Goal: Information Seeking & Learning: Learn about a topic

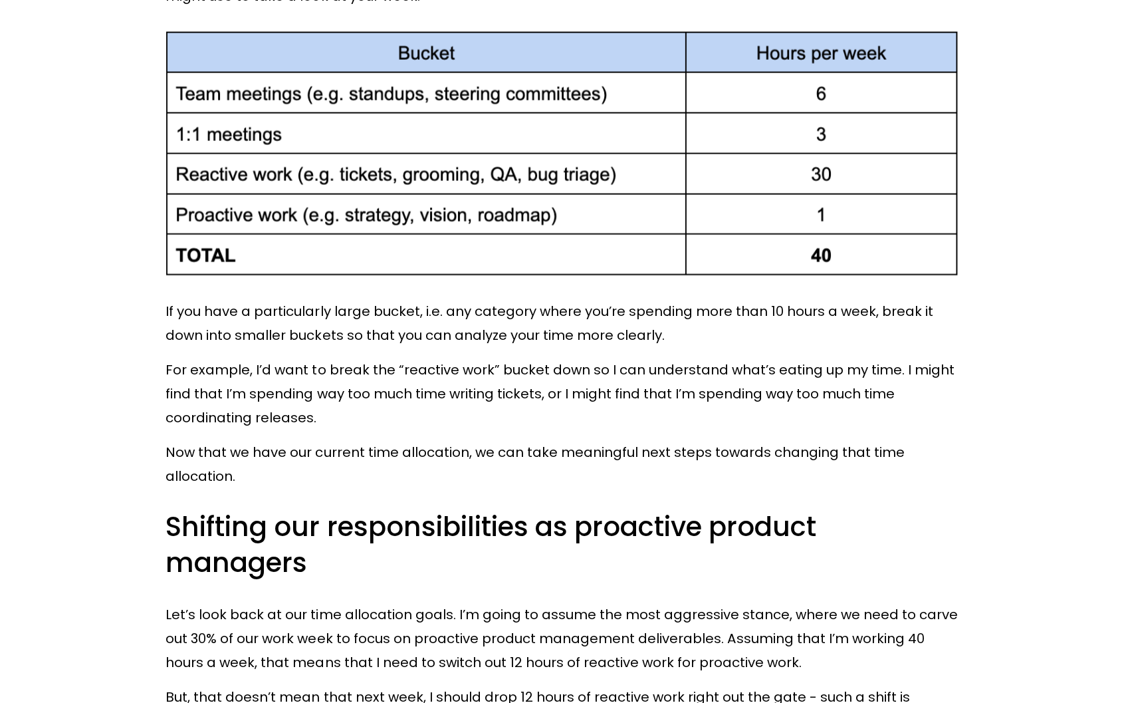
scroll to position [5252, 0]
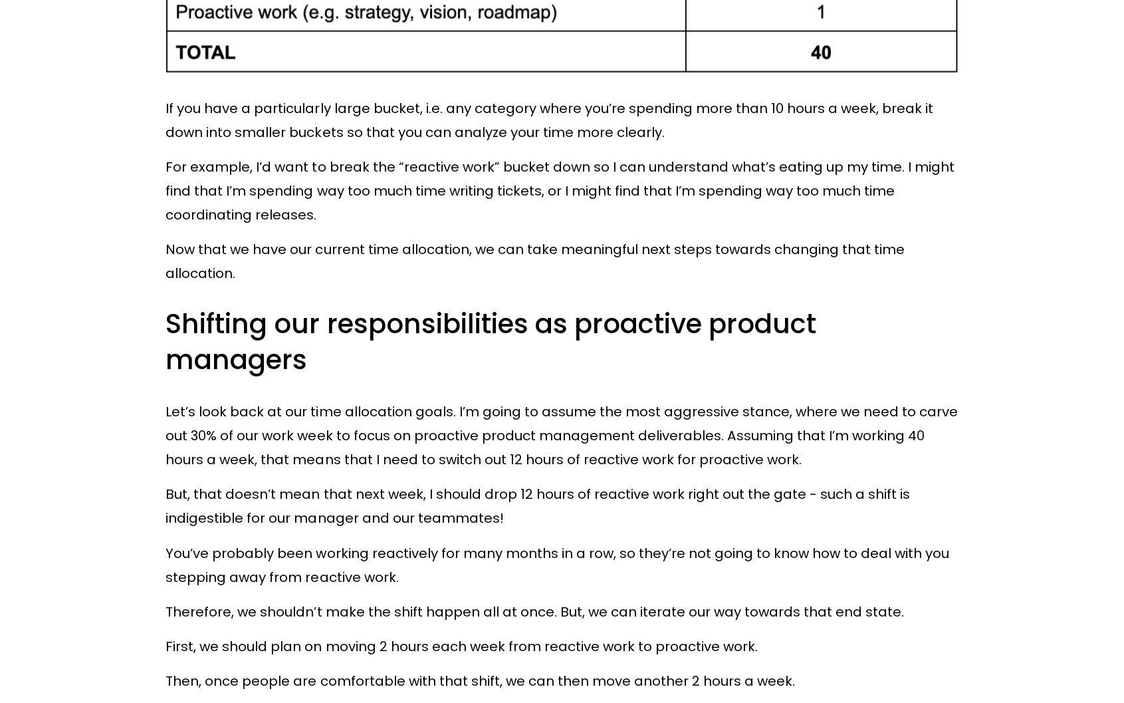
click at [375, 400] on p "Let’s look back at our time allocation goals. I’m going to assume the most aggr…" at bounding box center [562, 436] width 792 height 72
drag, startPoint x: 308, startPoint y: 374, endPoint x: 406, endPoint y: 374, distance: 97.1
click at [406, 400] on p "Let’s look back at our time allocation goals. I’m going to assume the most aggr…" at bounding box center [562, 436] width 792 height 72
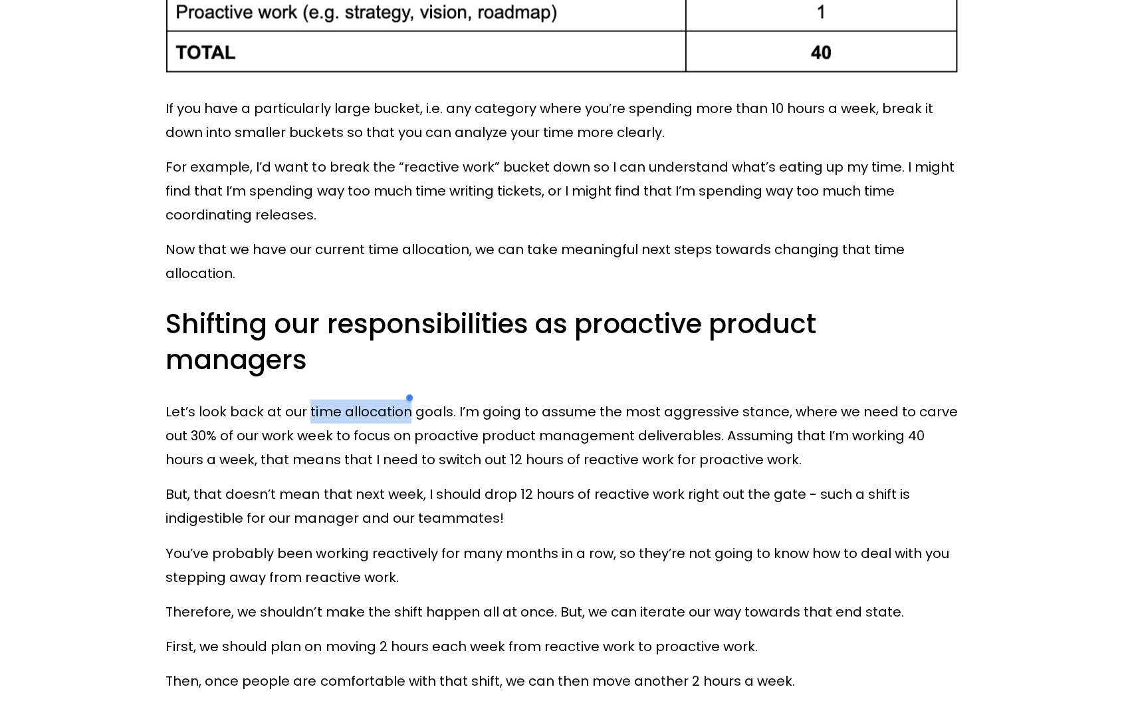
click at [397, 383] on div at bounding box center [397, 383] width 0 height 0
click at [507, 313] on h3 "Shifting our responsibilities as proactive product managers" at bounding box center [562, 342] width 792 height 72
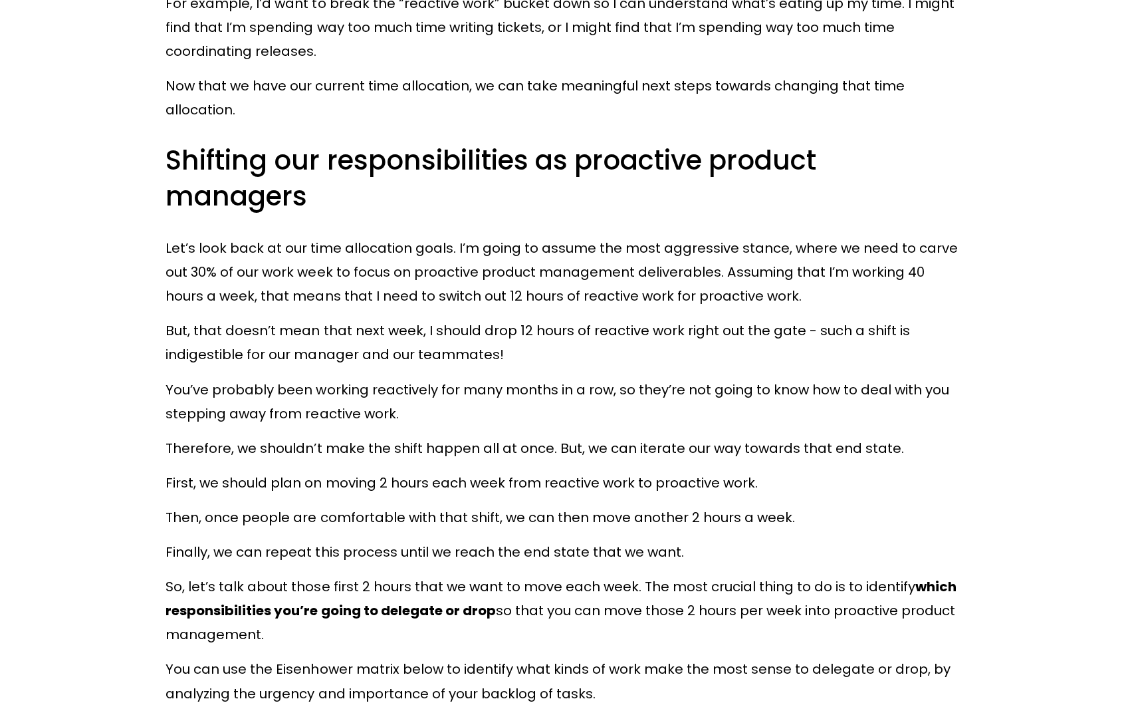
scroll to position [5451, 0]
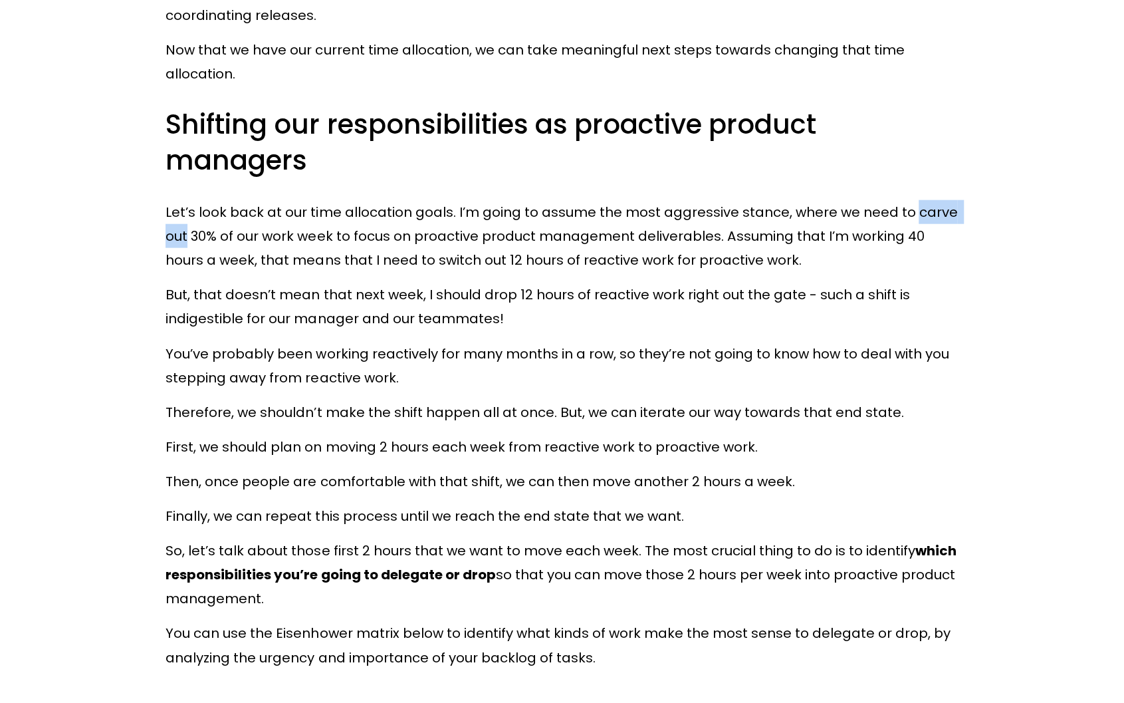
drag, startPoint x: 910, startPoint y: 174, endPoint x: 189, endPoint y: 197, distance: 721.7
click at [189, 200] on p "Let’s look back at our time allocation goals. I’m going to assume the most aggr…" at bounding box center [562, 236] width 792 height 72
click at [180, 207] on div at bounding box center [180, 207] width 0 height 0
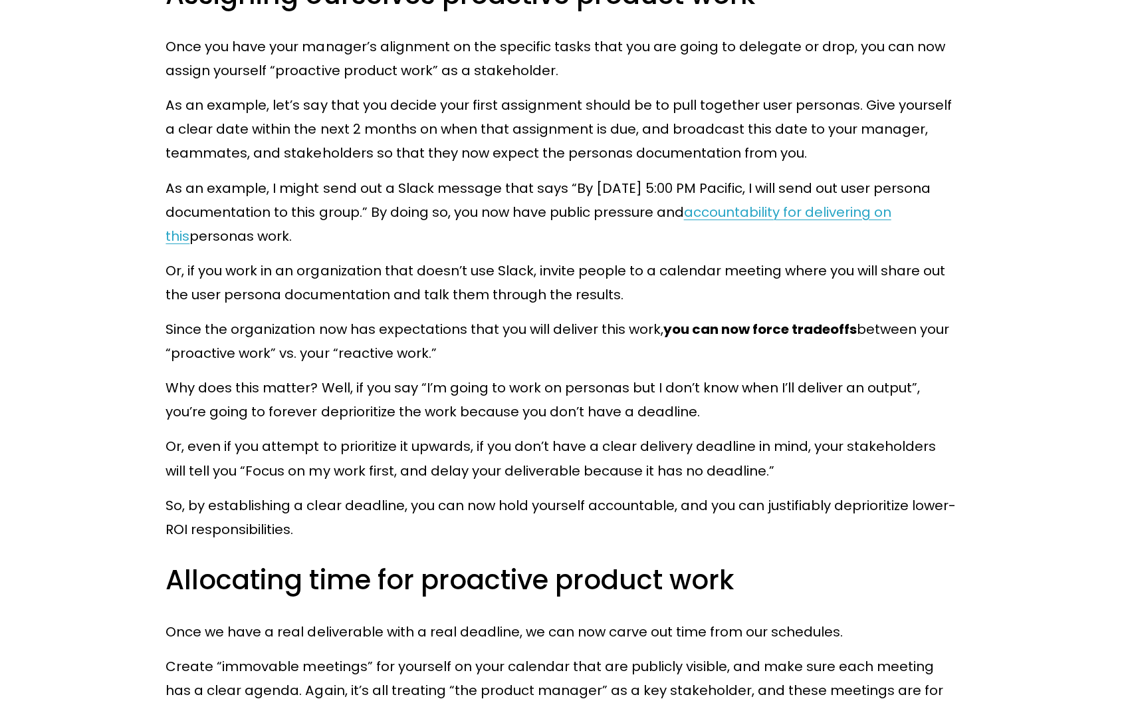
scroll to position [6914, 0]
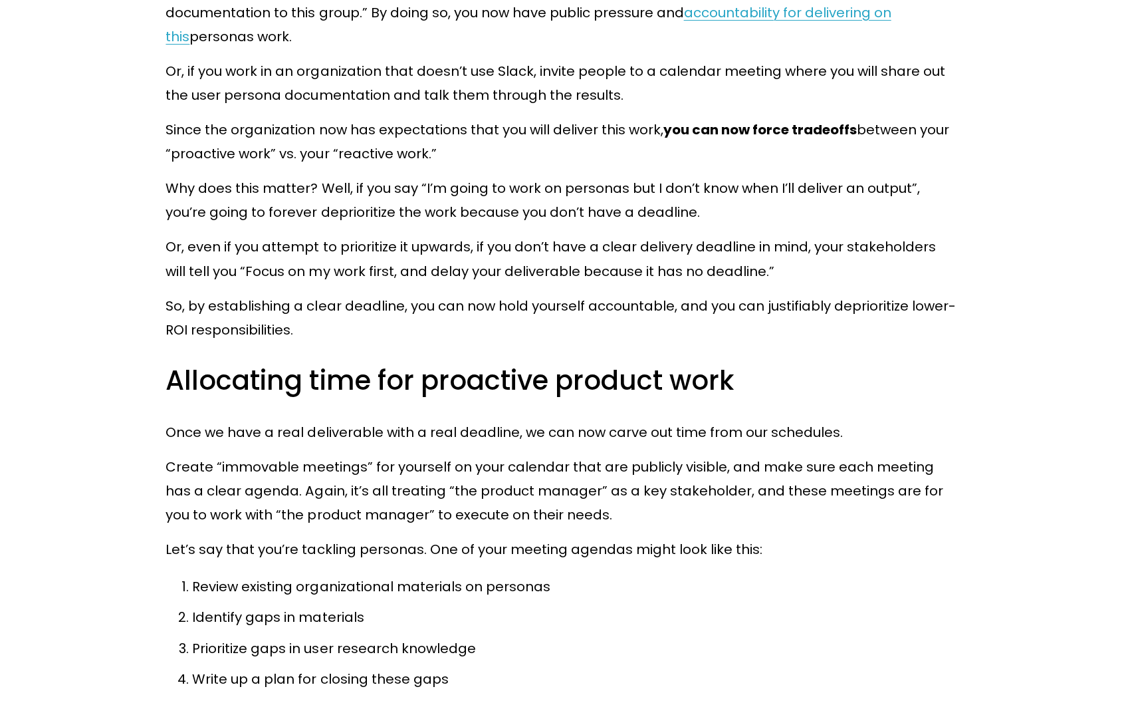
click at [786, 294] on p "So, by establishing a clear deadline, you can now hold yourself accountable, an…" at bounding box center [562, 318] width 792 height 48
click at [778, 279] on div at bounding box center [778, 279] width 0 height 0
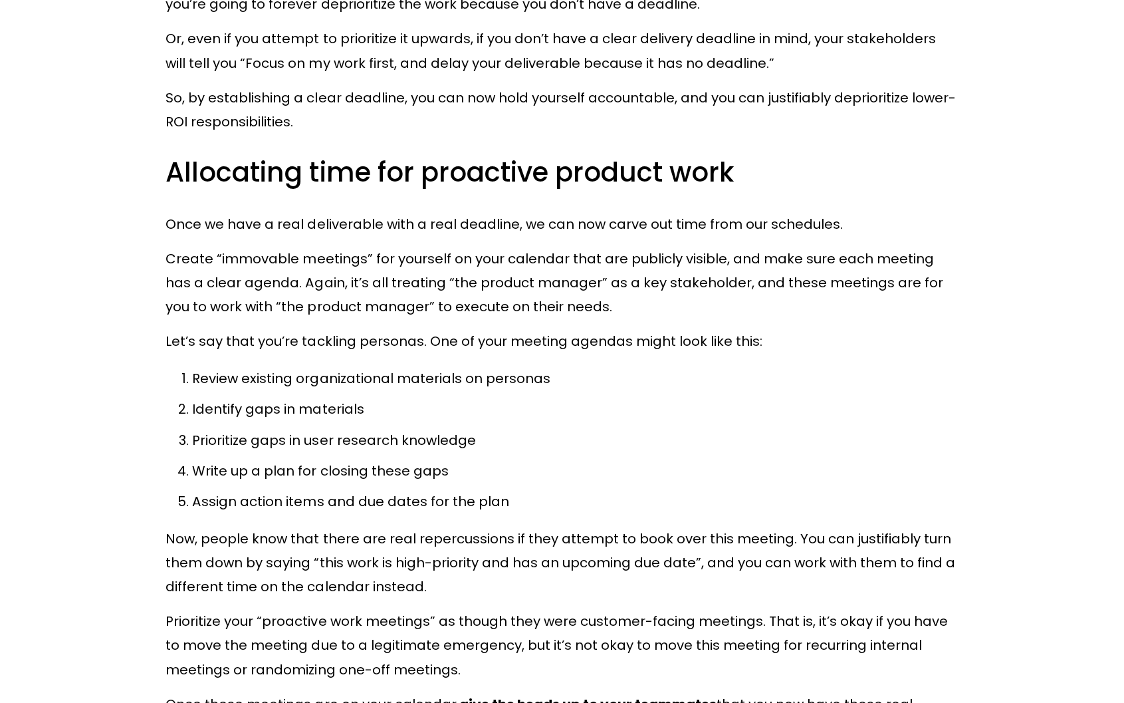
scroll to position [7180, 0]
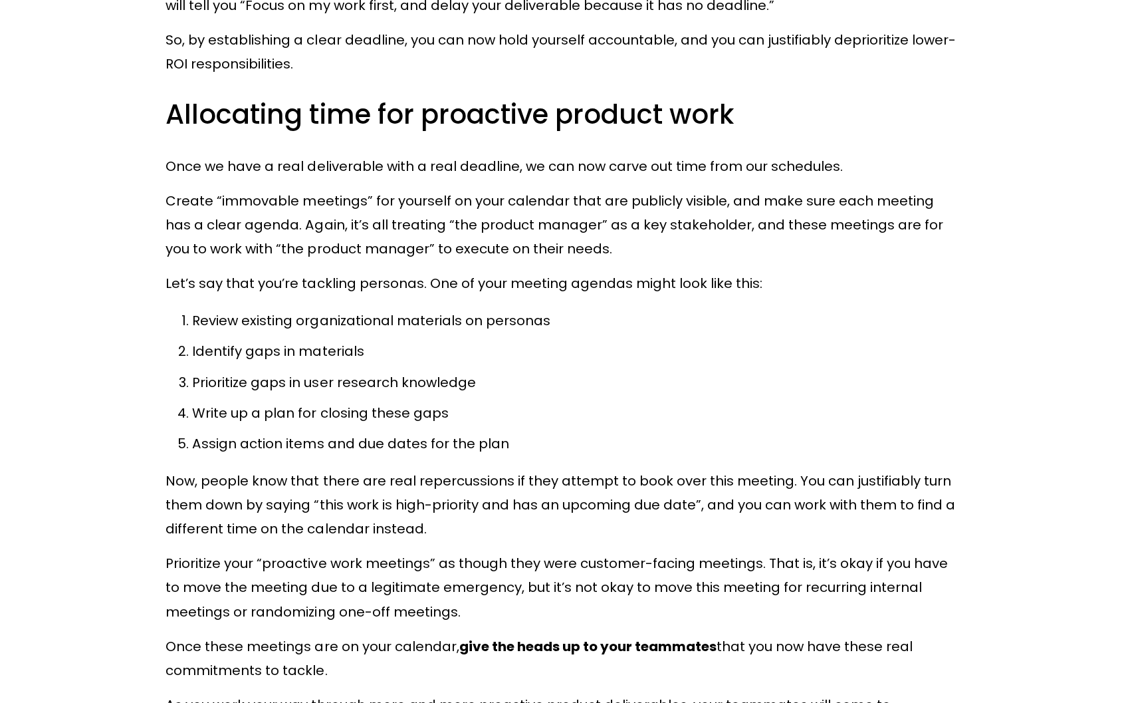
click at [326, 154] on p "Once we have a real deliverable with a real deadline, we can now carve out time…" at bounding box center [562, 166] width 792 height 24
click at [317, 139] on div at bounding box center [317, 139] width 0 height 0
click at [852, 308] on p "Review existing organizational materials on personas" at bounding box center [575, 320] width 766 height 24
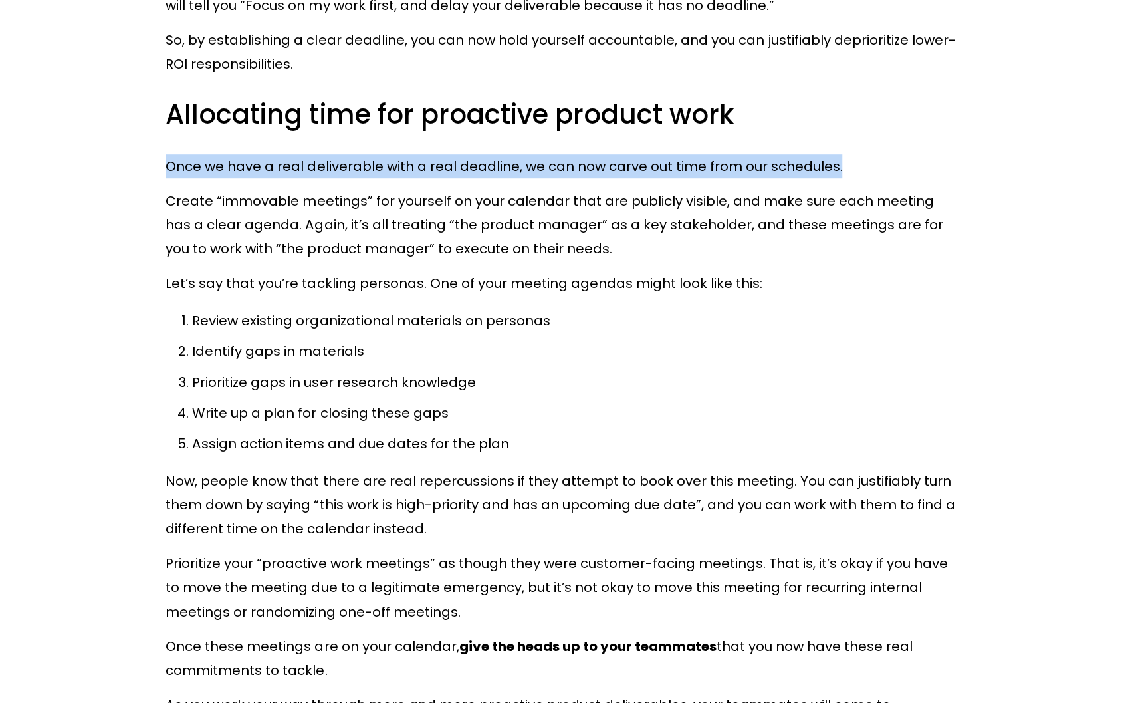
drag, startPoint x: 781, startPoint y: 124, endPoint x: 169, endPoint y: 121, distance: 612.3
click at [169, 154] on p "Once we have a real deliverable with a real deadline, we can now carve out time…" at bounding box center [562, 166] width 792 height 24
copy p "Once we have a real deliverable with a real deadline, we can now carve out time…"
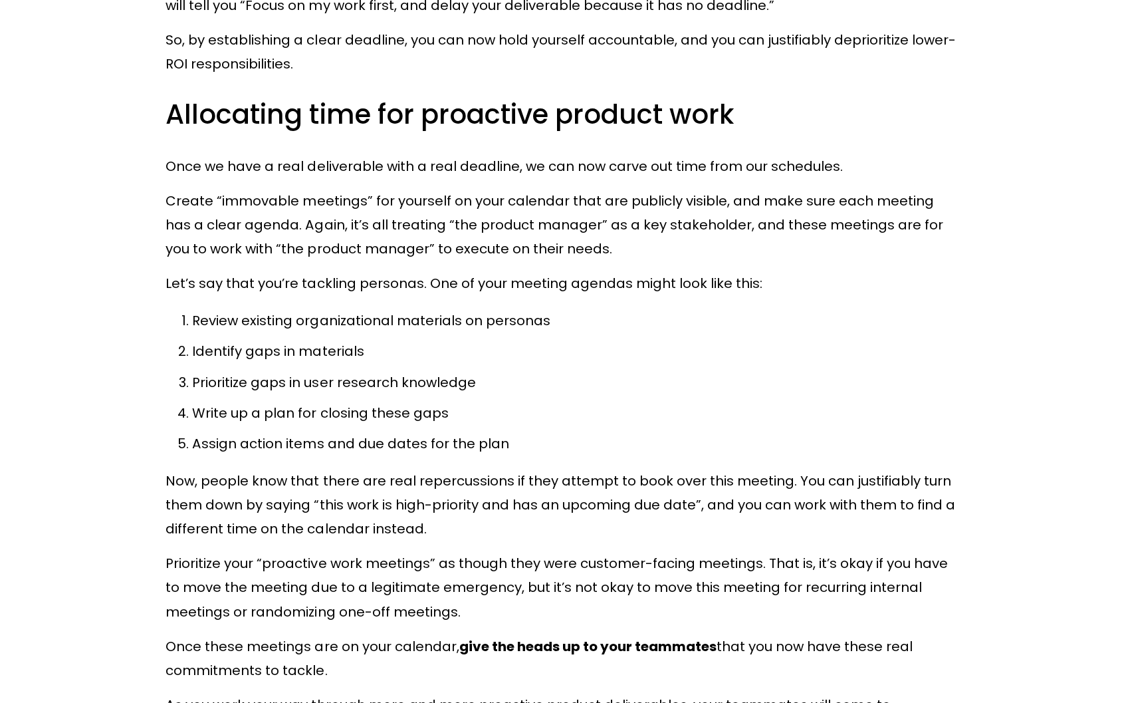
click at [261, 189] on p "Create “immovable meetings” for yourself on your calendar that are publicly vis…" at bounding box center [562, 225] width 792 height 72
click at [253, 136] on div at bounding box center [253, 136] width 0 height 0
click at [610, 227] on div "Once you’ve decided on which kinds of tasks you plan to delegate or drop, you n…" at bounding box center [562, 50] width 792 height 1546
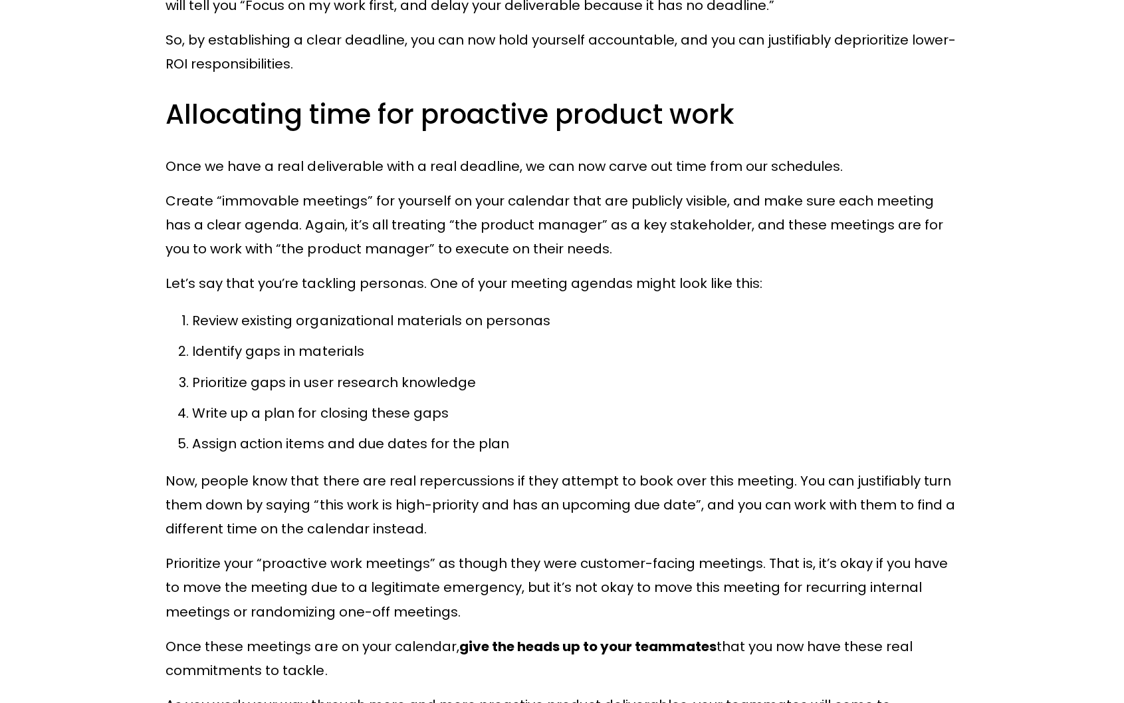
click at [655, 189] on p "Create “immovable meetings” for yourself on your calendar that are publicly vis…" at bounding box center [562, 225] width 792 height 72
click at [646, 174] on div at bounding box center [646, 174] width 0 height 0
click at [939, 271] on p "Let’s say that you’re tackling personas. One of your meeting agendas might look…" at bounding box center [562, 283] width 792 height 24
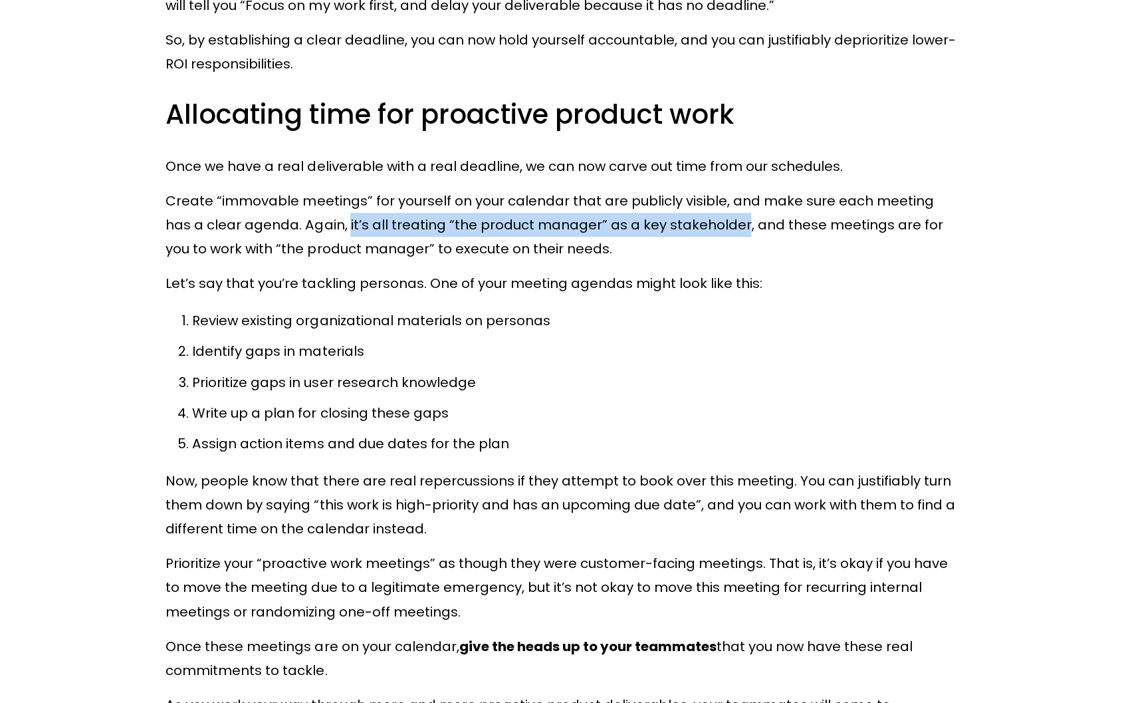
drag, startPoint x: 712, startPoint y: 184, endPoint x: 320, endPoint y: 192, distance: 391.6
click at [320, 192] on p "Create “immovable meetings” for yourself on your calendar that are publicly vis…" at bounding box center [562, 225] width 792 height 72
click at [312, 198] on div at bounding box center [312, 198] width 0 height 0
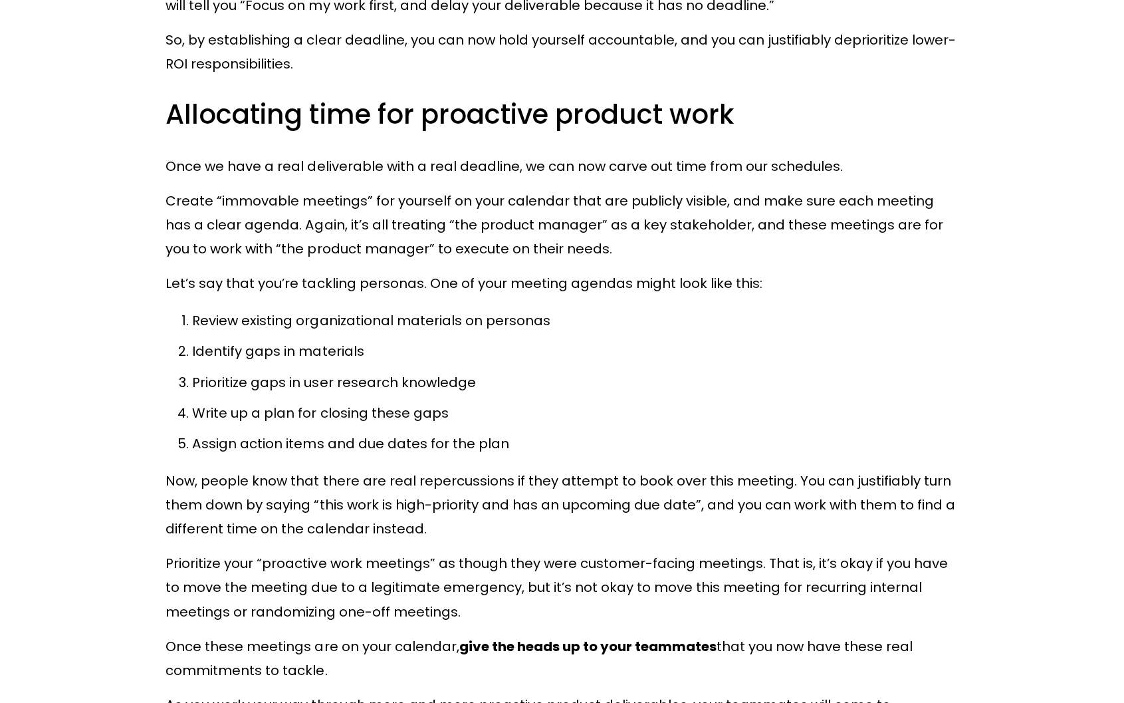
click at [807, 401] on p "Write up a plan for closing these gaps" at bounding box center [575, 413] width 766 height 24
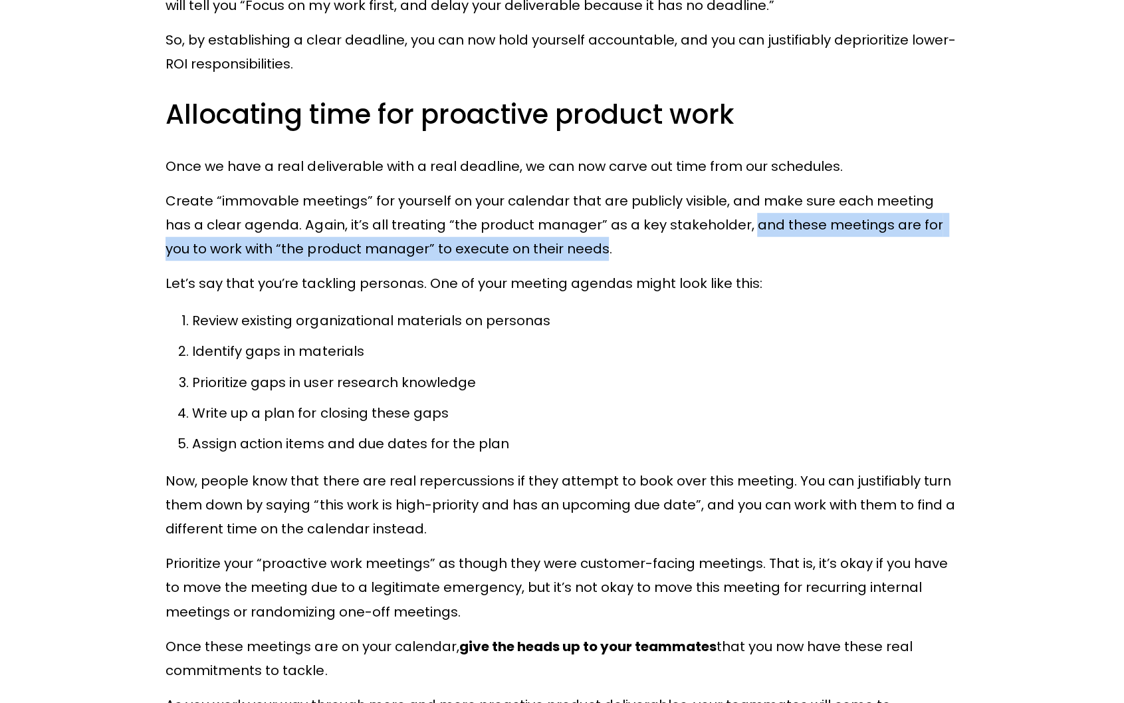
drag, startPoint x: 721, startPoint y: 190, endPoint x: 560, endPoint y: 217, distance: 163.1
click at [560, 217] on p "Create “immovable meetings” for yourself on your calendar that are publicly vis…" at bounding box center [562, 225] width 792 height 72
click at [551, 222] on div at bounding box center [551, 222] width 0 height 0
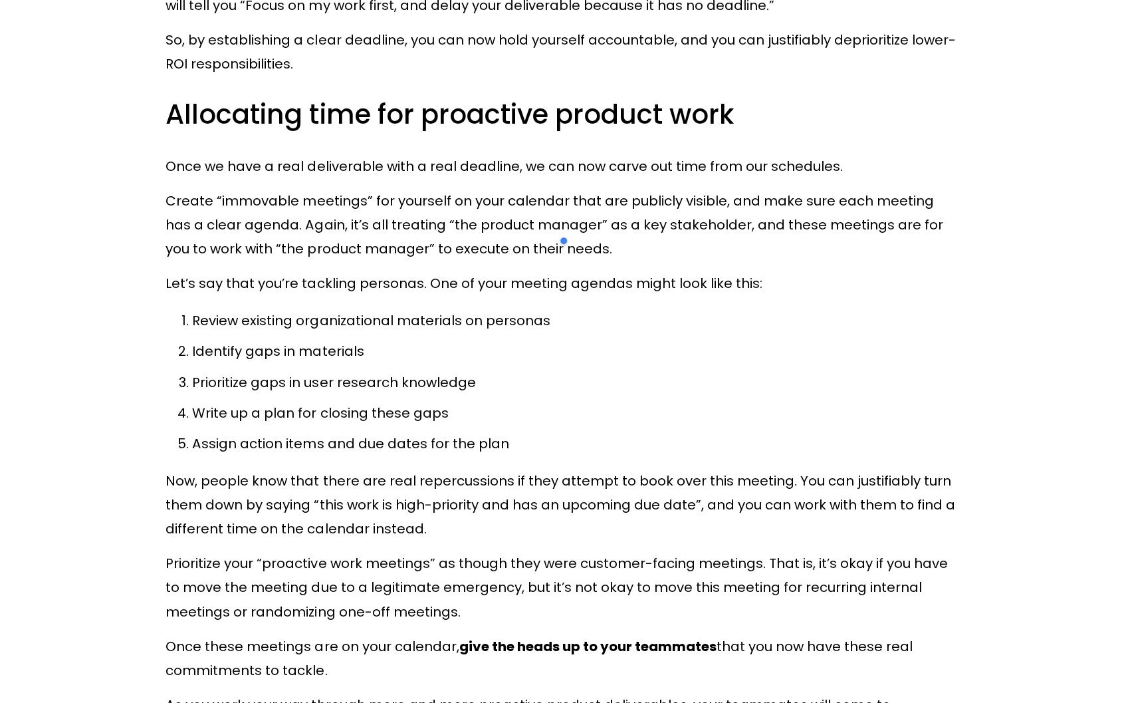
click at [818, 339] on p "Identify gaps in materials" at bounding box center [575, 351] width 766 height 24
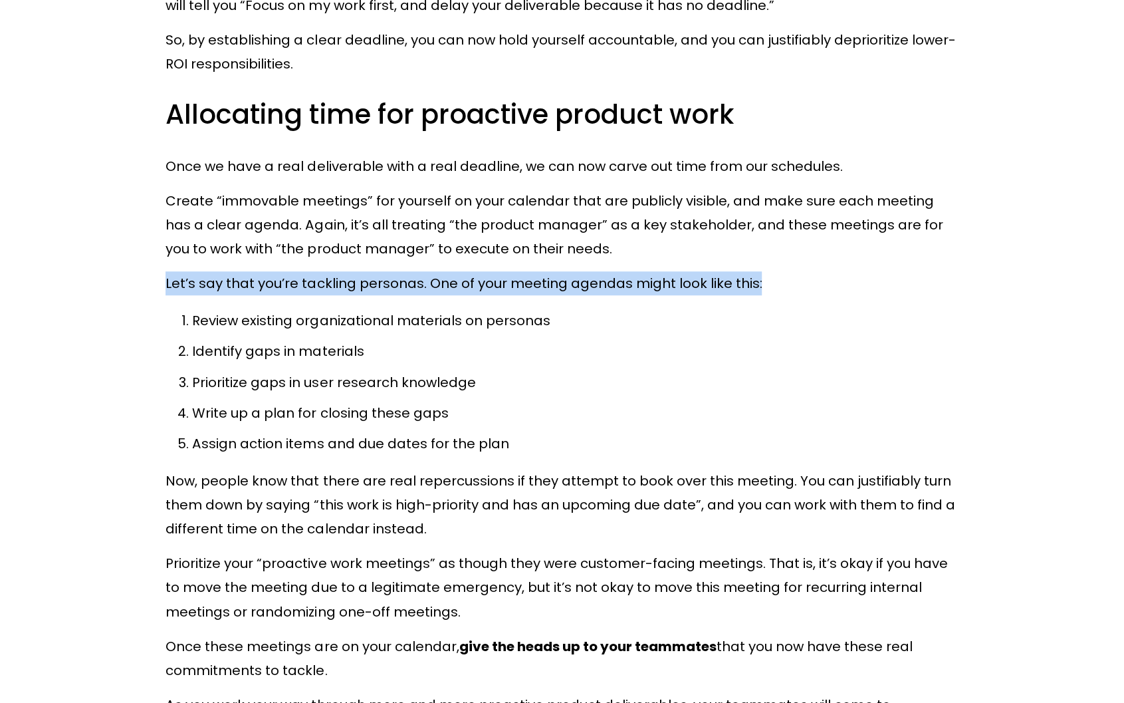
drag, startPoint x: 164, startPoint y: 251, endPoint x: 760, endPoint y: 233, distance: 596.6
click at [760, 233] on div "Once you’ve decided on which kinds of tasks you plan to delegate or drop, you n…" at bounding box center [561, 50] width 815 height 1568
click at [751, 218] on div at bounding box center [751, 218] width 0 height 0
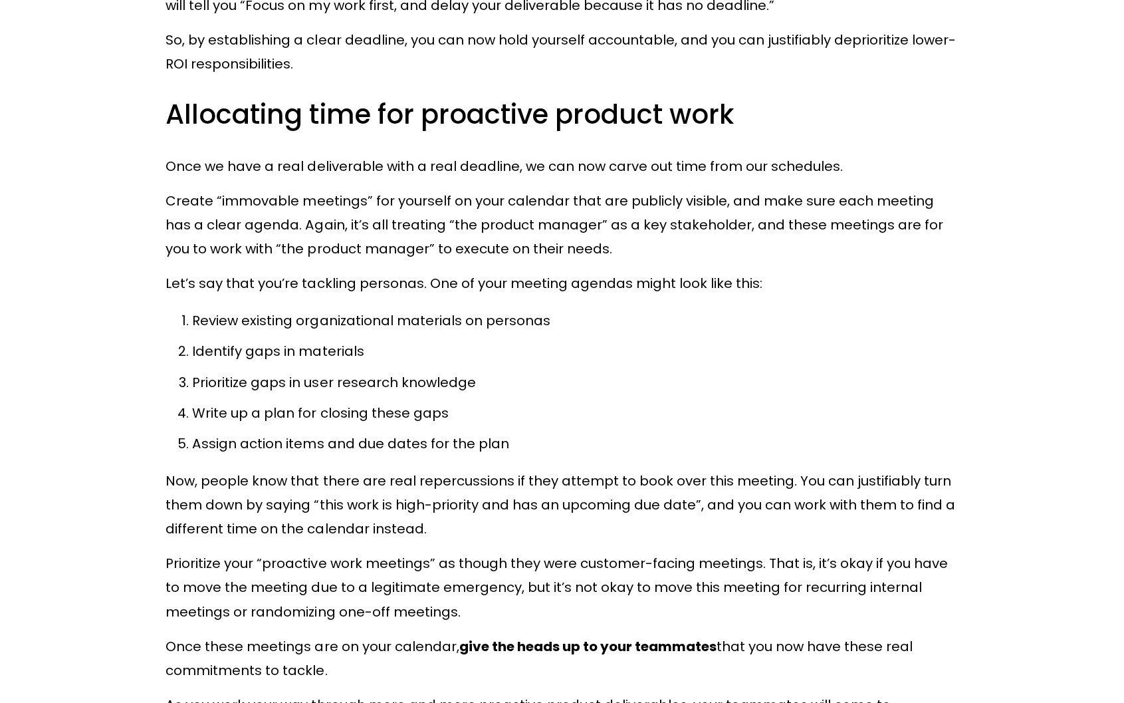
click at [693, 370] on p "Prioritize gaps in user research knowledge" at bounding box center [575, 382] width 766 height 24
drag, startPoint x: 192, startPoint y: 314, endPoint x: 364, endPoint y: 309, distance: 172.3
click at [364, 339] on p "Identify gaps in materials" at bounding box center [575, 351] width 766 height 24
click at [356, 287] on div at bounding box center [356, 287] width 0 height 0
click at [666, 370] on p "Prioritize gaps in user research knowledge" at bounding box center [575, 382] width 766 height 24
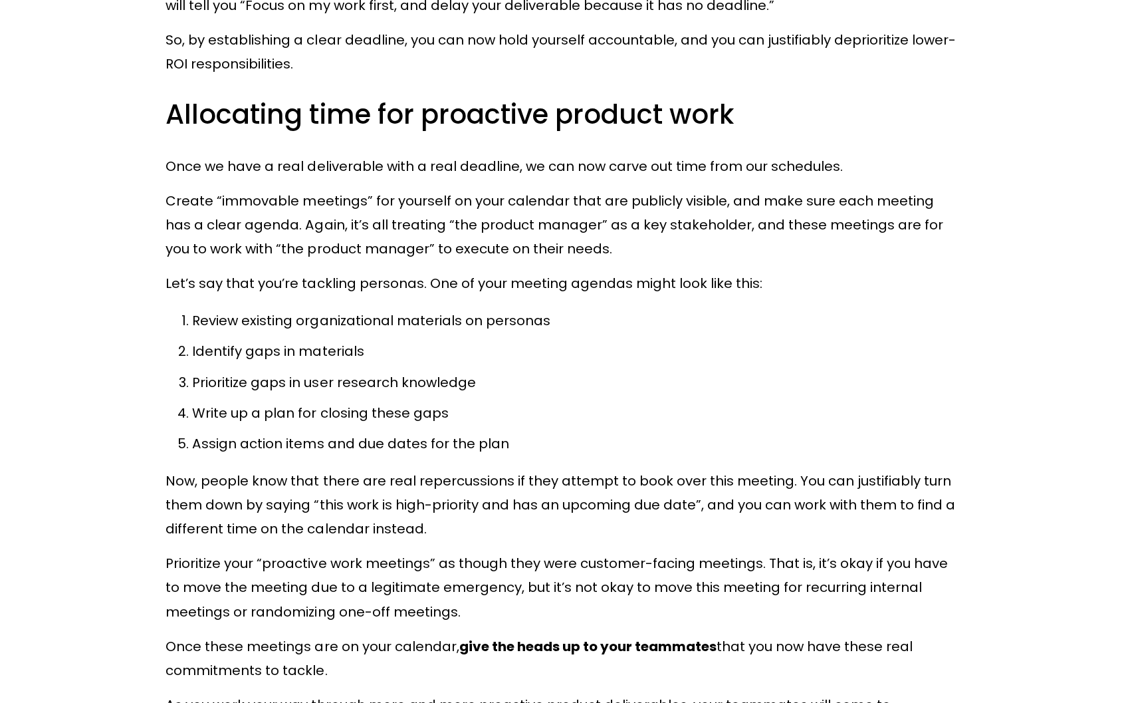
drag, startPoint x: 495, startPoint y: 349, endPoint x: 193, endPoint y: 358, distance: 301.3
click at [193, 358] on ol "Review existing organizational materials on personas Identify gaps in materials…" at bounding box center [562, 381] width 792 height 147
drag, startPoint x: 191, startPoint y: 344, endPoint x: 507, endPoint y: 329, distance: 316.1
click at [507, 329] on ol "Review existing organizational materials on personas Identify gaps in materials…" at bounding box center [562, 381] width 792 height 147
click at [498, 317] on div at bounding box center [498, 317] width 0 height 0
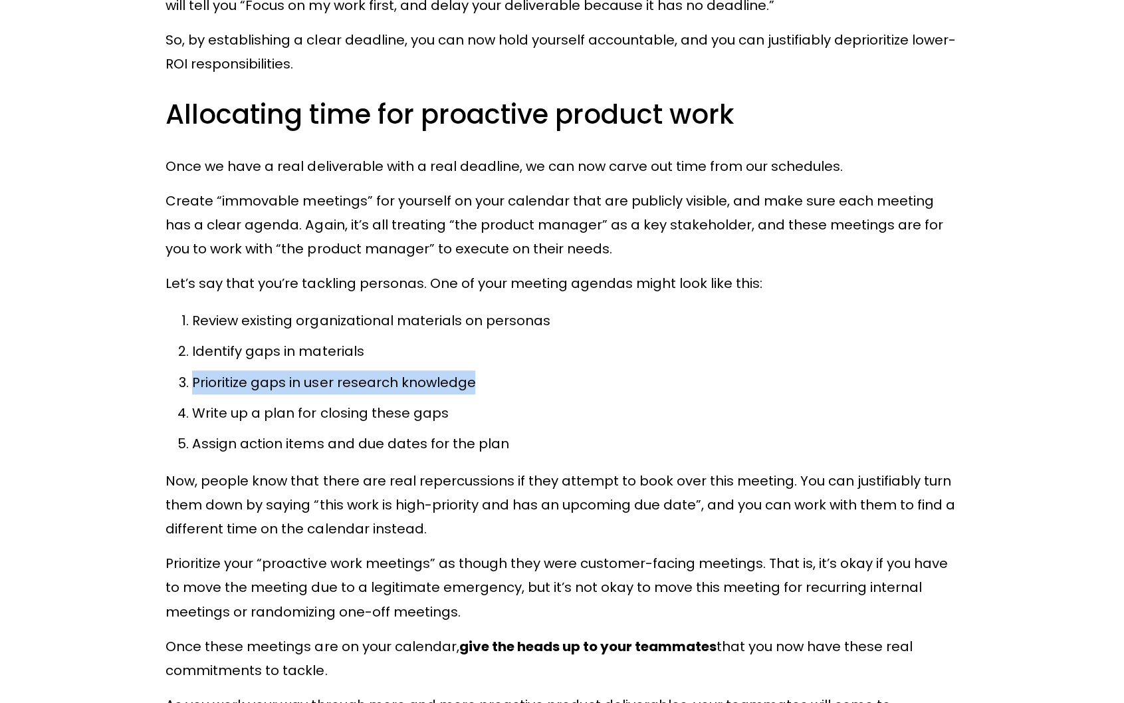
click at [671, 370] on p "Prioritize gaps in user research knowledge" at bounding box center [575, 382] width 766 height 24
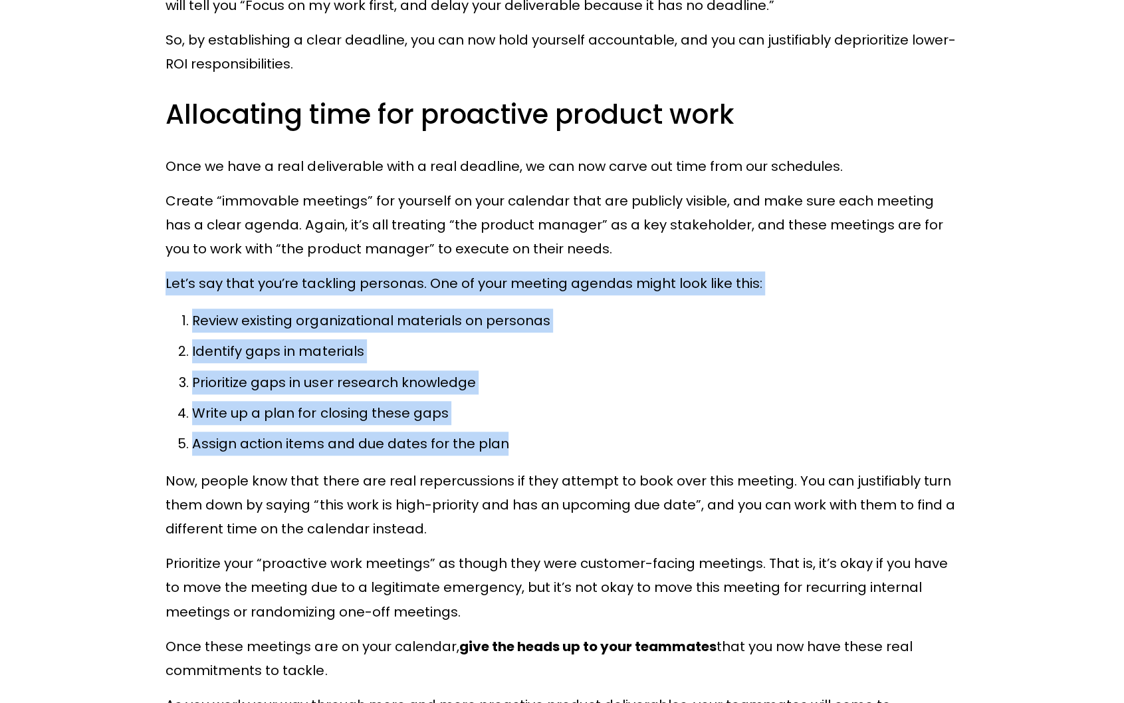
drag, startPoint x: 548, startPoint y: 415, endPoint x: 153, endPoint y: 247, distance: 429.8
copy div "Let’s say that you’re tackling personas. One of your meeting agendas might look…"
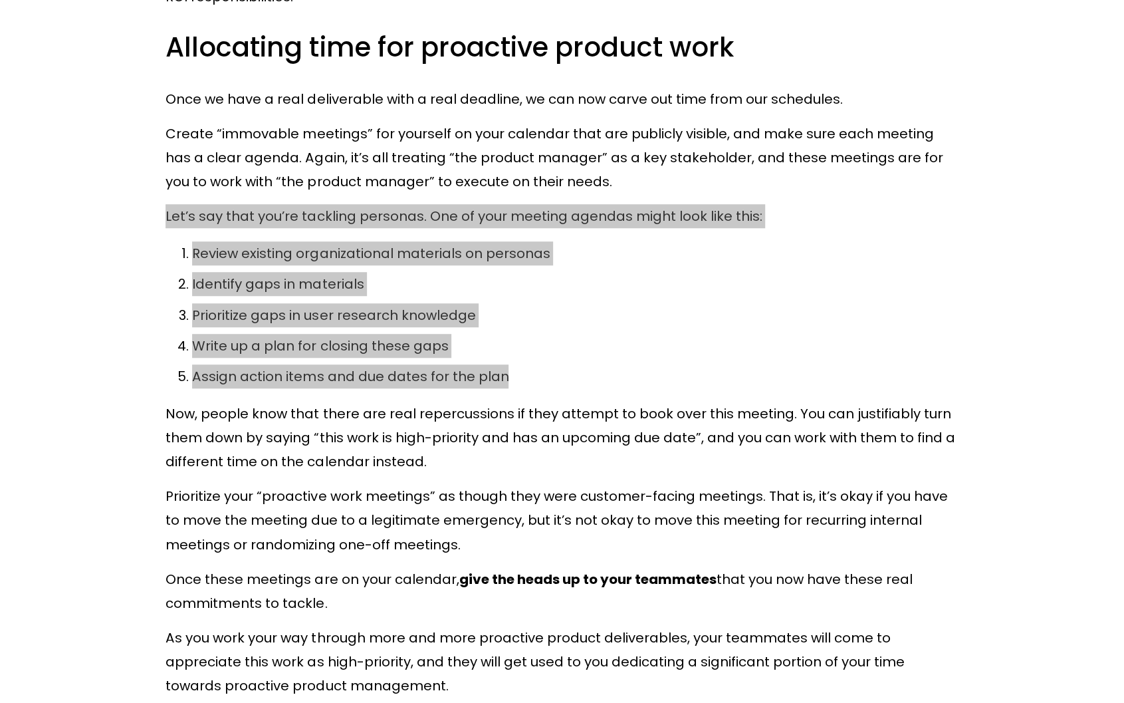
scroll to position [7313, 0]
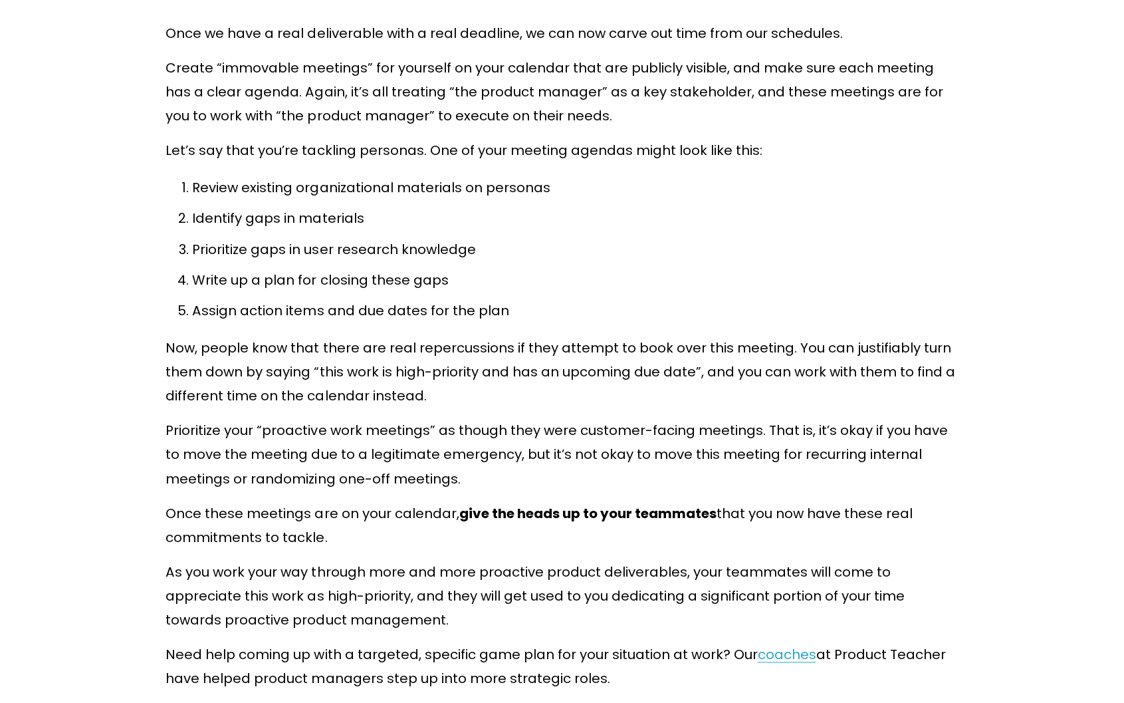
click at [427, 336] on p "Now, people know that there are real repercussions if they attempt to book over…" at bounding box center [562, 372] width 792 height 72
click at [419, 321] on div at bounding box center [419, 321] width 0 height 0
click at [629, 298] on p "Assign action items and due dates for the plan" at bounding box center [575, 310] width 766 height 24
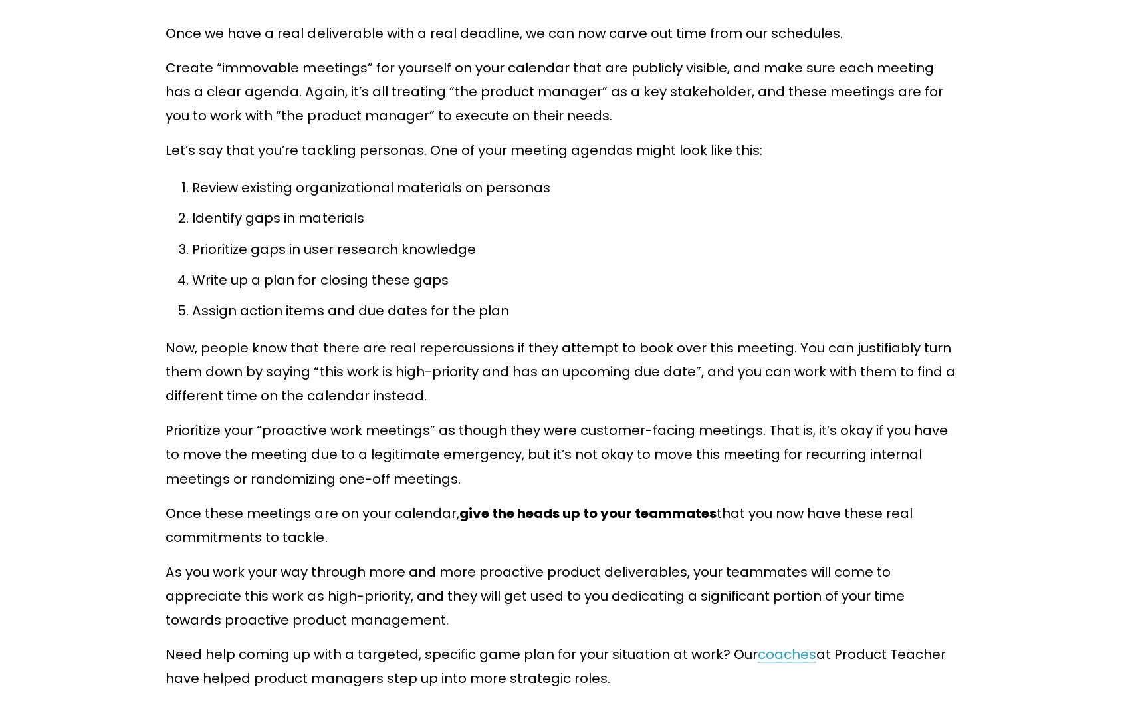
click at [486, 336] on p "Now, people know that there are real repercussions if they attempt to book over…" at bounding box center [562, 372] width 792 height 72
click at [482, 336] on p "Now, people know that there are real repercussions if they attempt to book over…" at bounding box center [562, 372] width 792 height 72
click at [473, 283] on div at bounding box center [473, 283] width 0 height 0
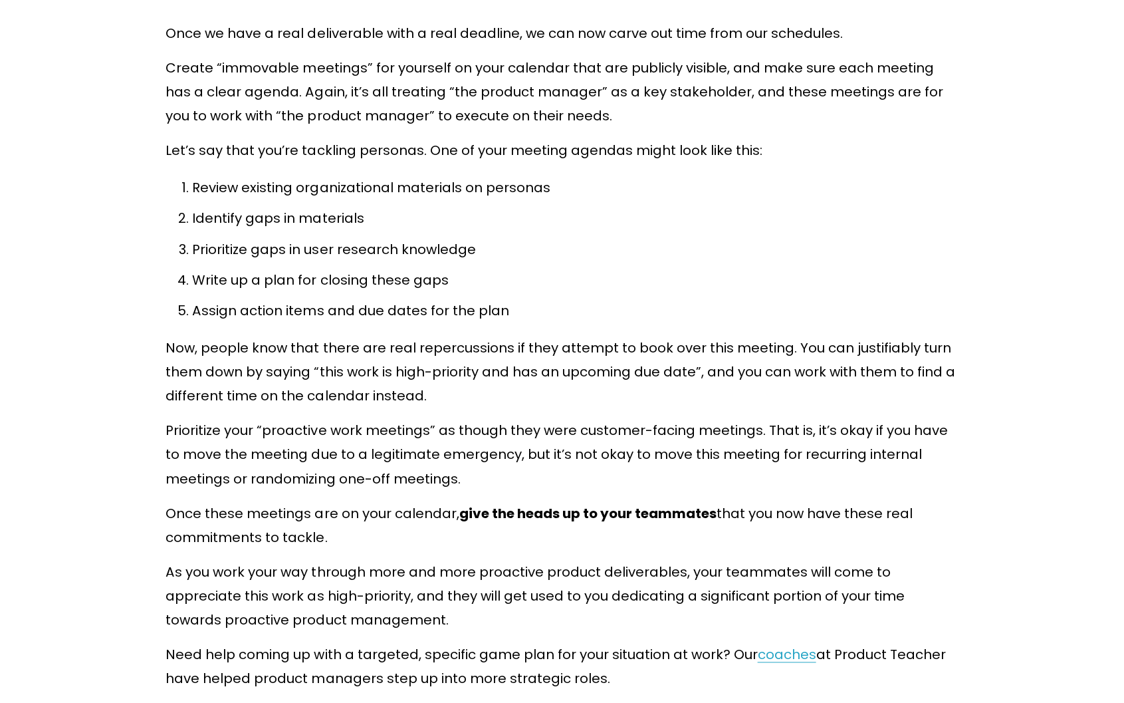
click at [731, 298] on p "Assign action items and due dates for the plan" at bounding box center [575, 310] width 766 height 24
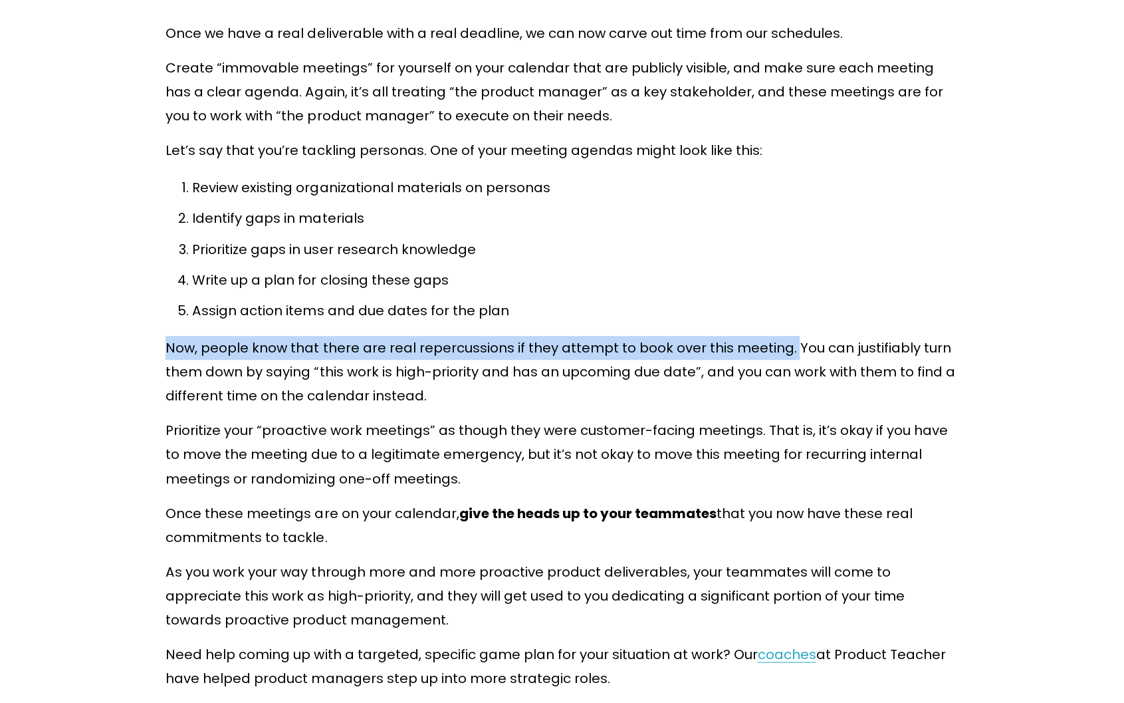
drag, startPoint x: 164, startPoint y: 310, endPoint x: 788, endPoint y: 322, distance: 625.0
click at [780, 321] on div at bounding box center [780, 321] width 0 height 0
click at [666, 336] on p "Now, people know that there are real repercussions if they attempt to book over…" at bounding box center [562, 372] width 792 height 72
click at [616, 336] on p "Now, people know that there are real repercussions if they attempt to book over…" at bounding box center [562, 372] width 792 height 72
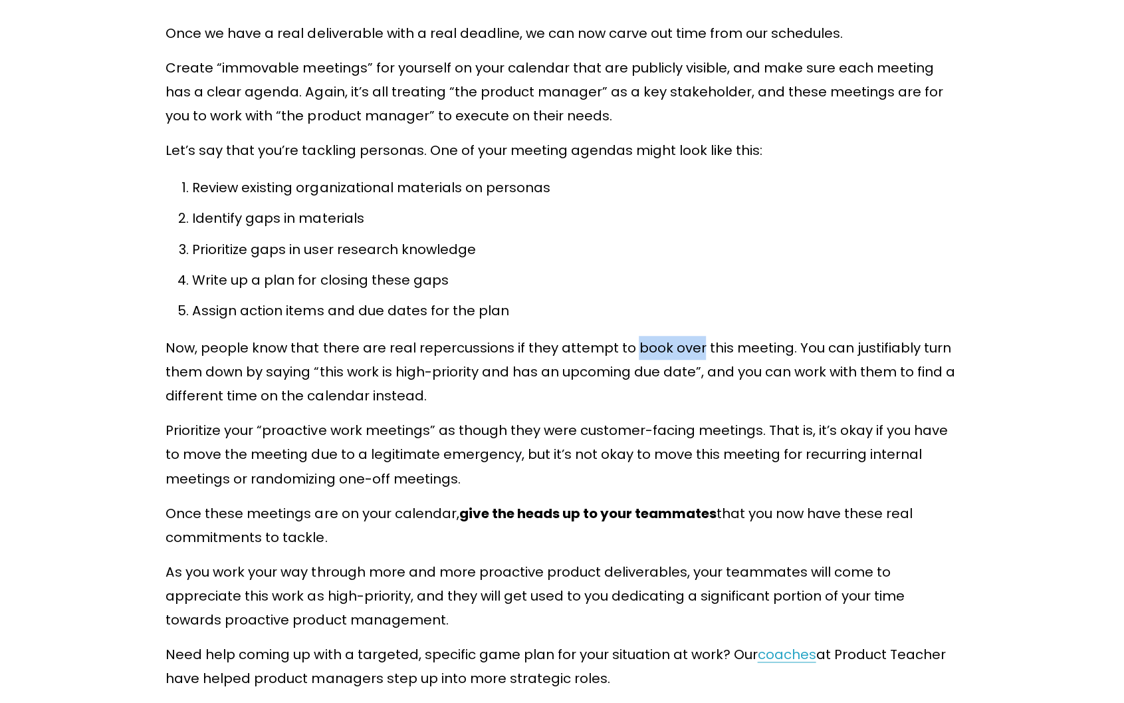
drag, startPoint x: 629, startPoint y: 310, endPoint x: 695, endPoint y: 312, distance: 66.5
click at [695, 336] on p "Now, people know that there are real repercussions if they attempt to book over…" at bounding box center [562, 372] width 792 height 72
click at [687, 321] on div at bounding box center [687, 321] width 0 height 0
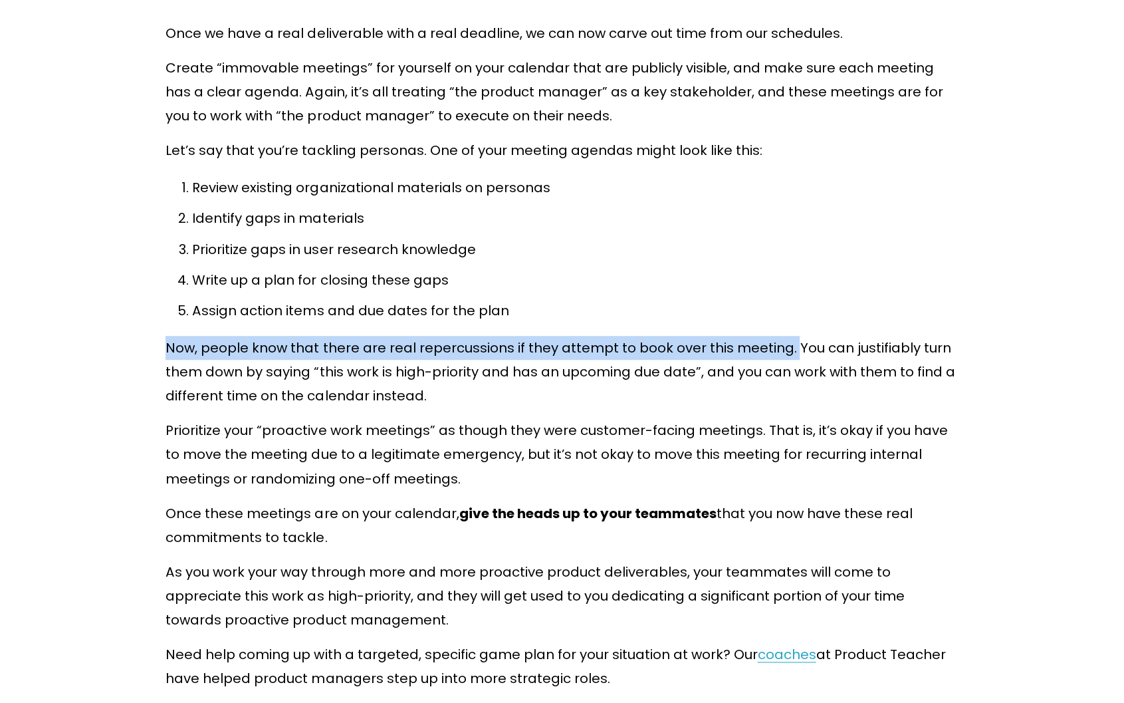
drag, startPoint x: 788, startPoint y: 312, endPoint x: 168, endPoint y: 301, distance: 621.0
click at [168, 336] on p "Now, people know that there are real repercussions if they attempt to book over…" at bounding box center [562, 372] width 792 height 72
copy p "Now, people know that there are real repercussions if they attempt to book over…"
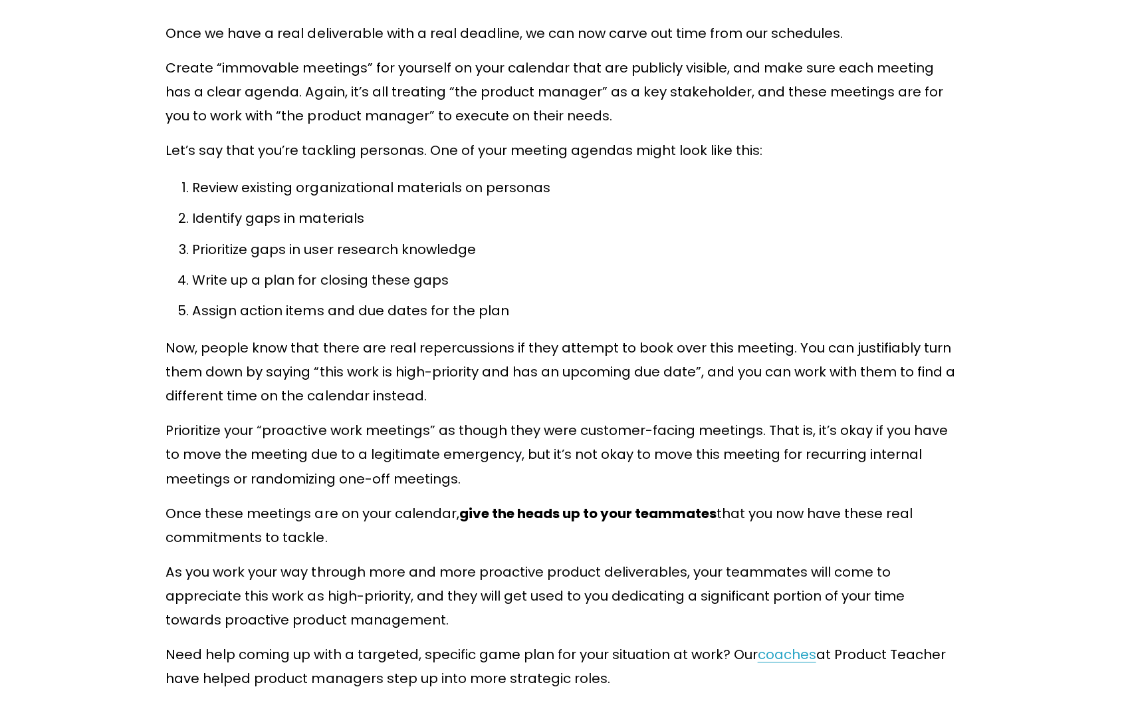
click at [878, 336] on p "Now, people know that there are real repercussions if they attempt to book over…" at bounding box center [562, 372] width 792 height 72
click at [869, 283] on div at bounding box center [869, 283] width 0 height 0
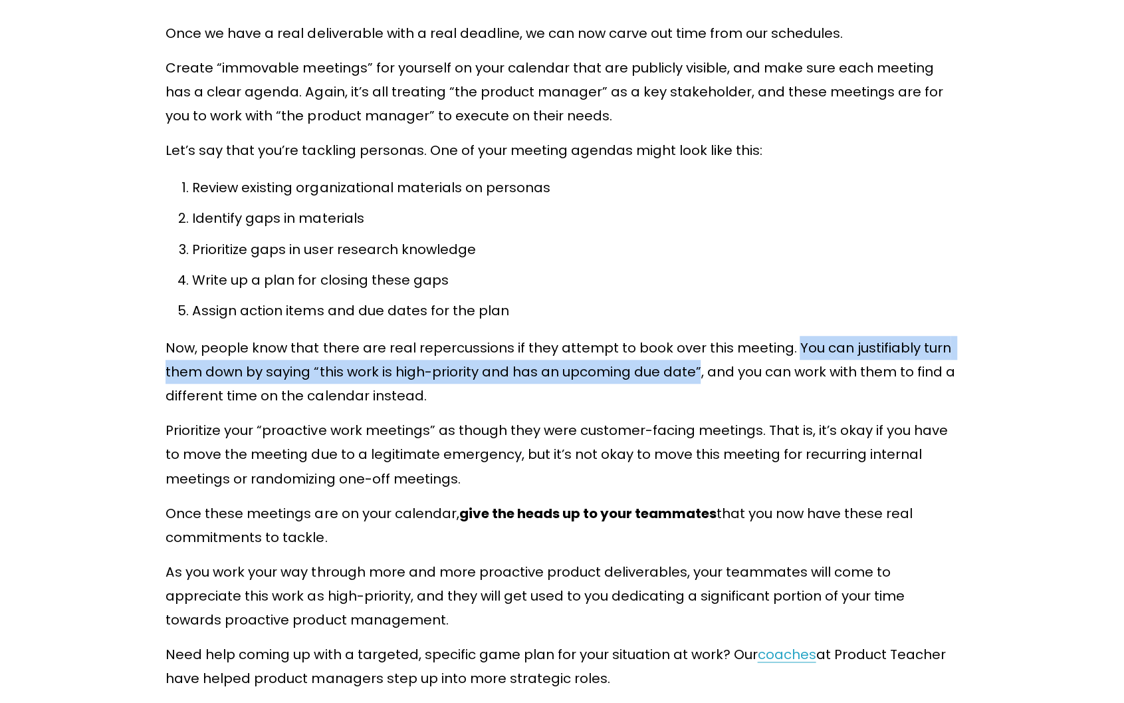
drag, startPoint x: 790, startPoint y: 310, endPoint x: 699, endPoint y: 335, distance: 94.5
click at [699, 336] on p "Now, people know that there are real repercussions if they attempt to book over…" at bounding box center [562, 372] width 792 height 72
click at [690, 345] on div at bounding box center [690, 345] width 0 height 0
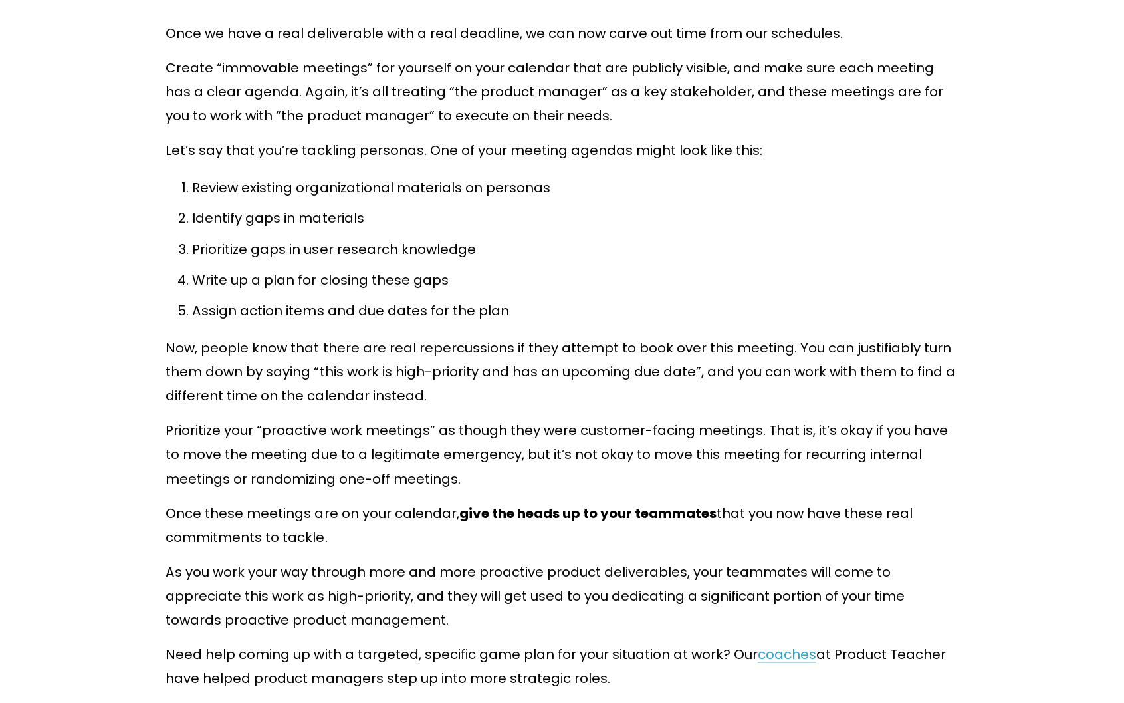
click at [858, 366] on p "Now, people know that there are real repercussions if they attempt to book over…" at bounding box center [562, 372] width 792 height 72
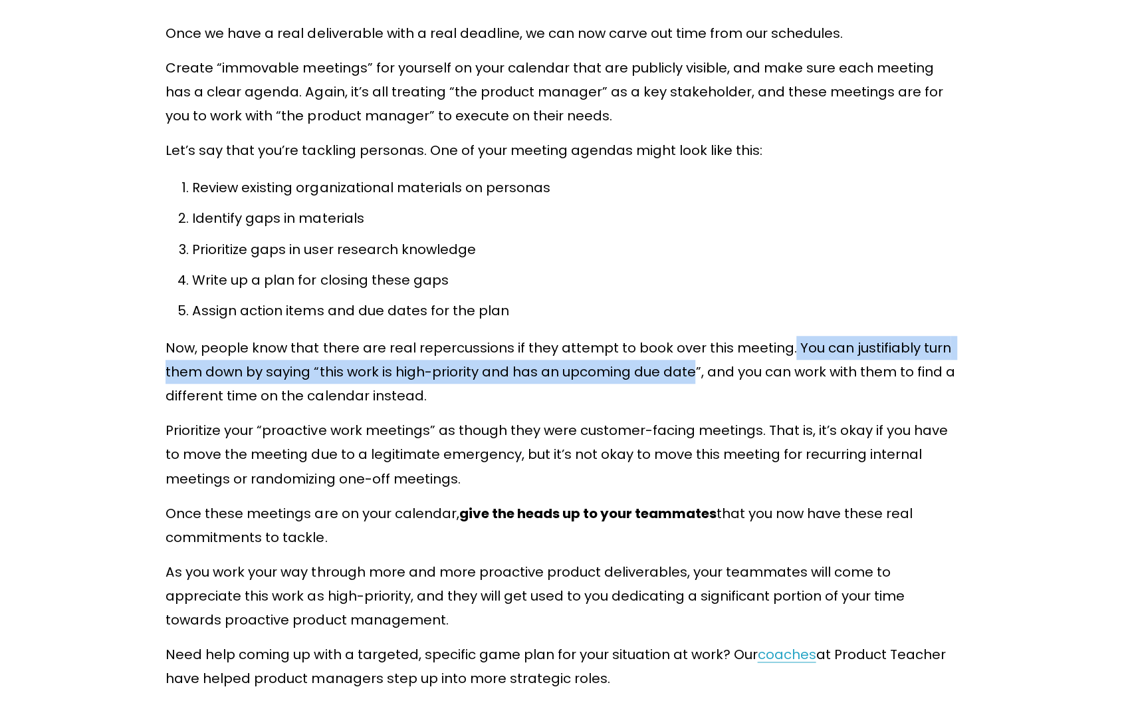
drag, startPoint x: 787, startPoint y: 309, endPoint x: 694, endPoint y: 329, distance: 95.2
click at [694, 336] on p "Now, people know that there are real repercussions if they attempt to book over…" at bounding box center [562, 372] width 792 height 72
copy p "You can justifiably turn them down by saying “this work is high-priority and ha…"
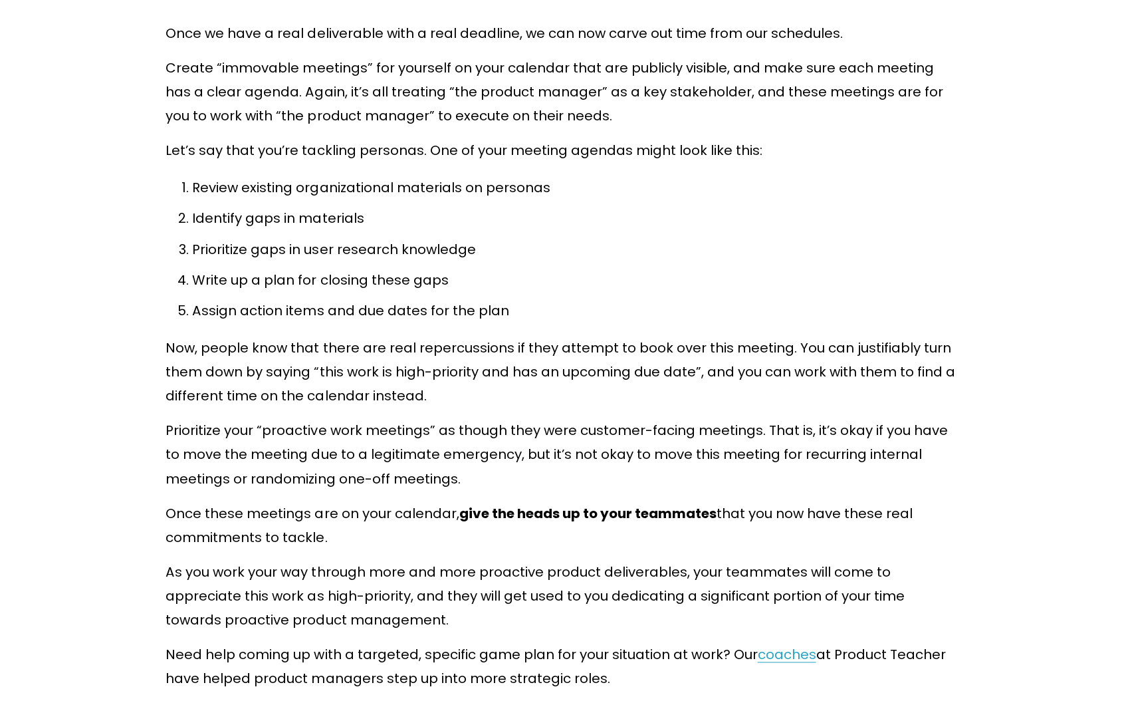
click at [715, 340] on p "Now, people know that there are real repercussions if they attempt to book over…" at bounding box center [562, 372] width 792 height 72
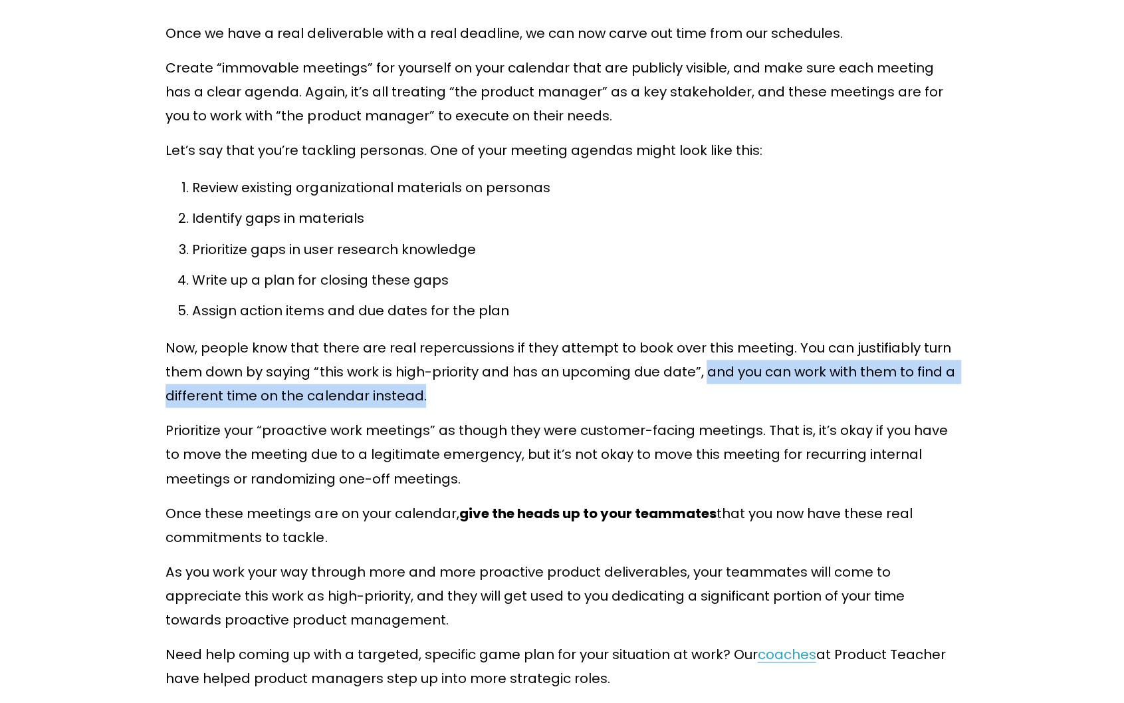
drag, startPoint x: 708, startPoint y: 339, endPoint x: 716, endPoint y: 358, distance: 20.3
click at [716, 358] on p "Now, people know that there are real repercussions if they attempt to book over…" at bounding box center [562, 372] width 792 height 72
click at [707, 370] on div at bounding box center [707, 370] width 0 height 0
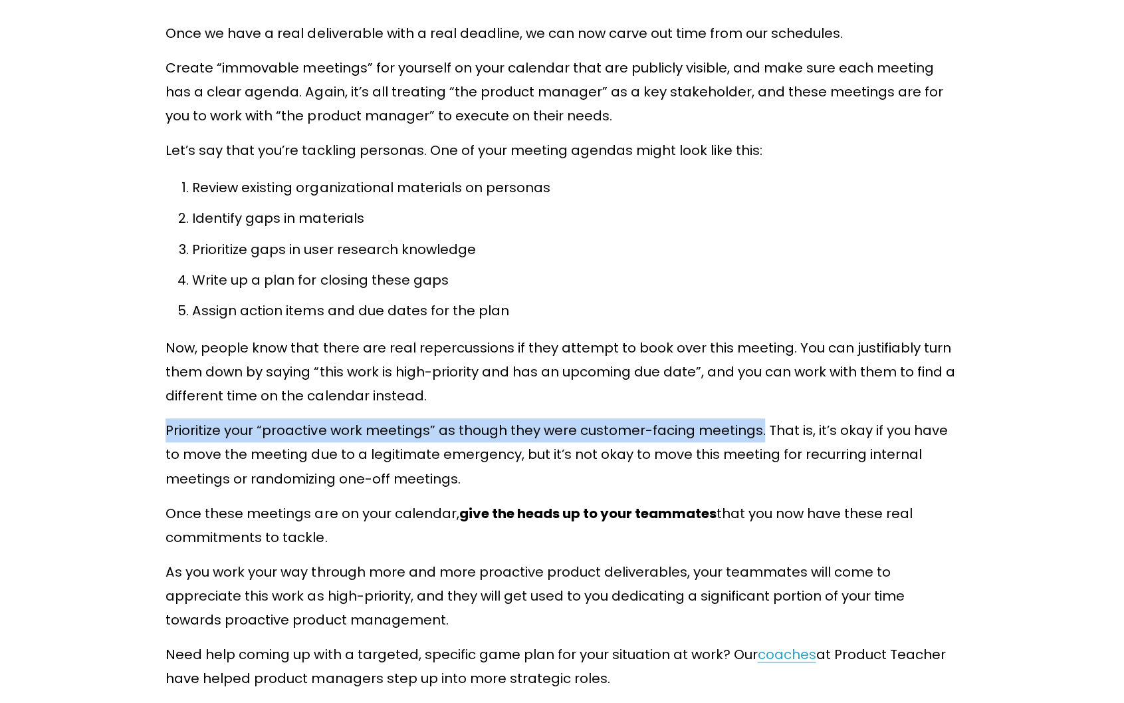
drag, startPoint x: 741, startPoint y: 393, endPoint x: 166, endPoint y: 398, distance: 575.1
click at [166, 418] on p "Prioritize your “proactive work meetings” as though they were customer-facing m…" at bounding box center [562, 454] width 792 height 72
click at [158, 404] on div at bounding box center [158, 404] width 0 height 0
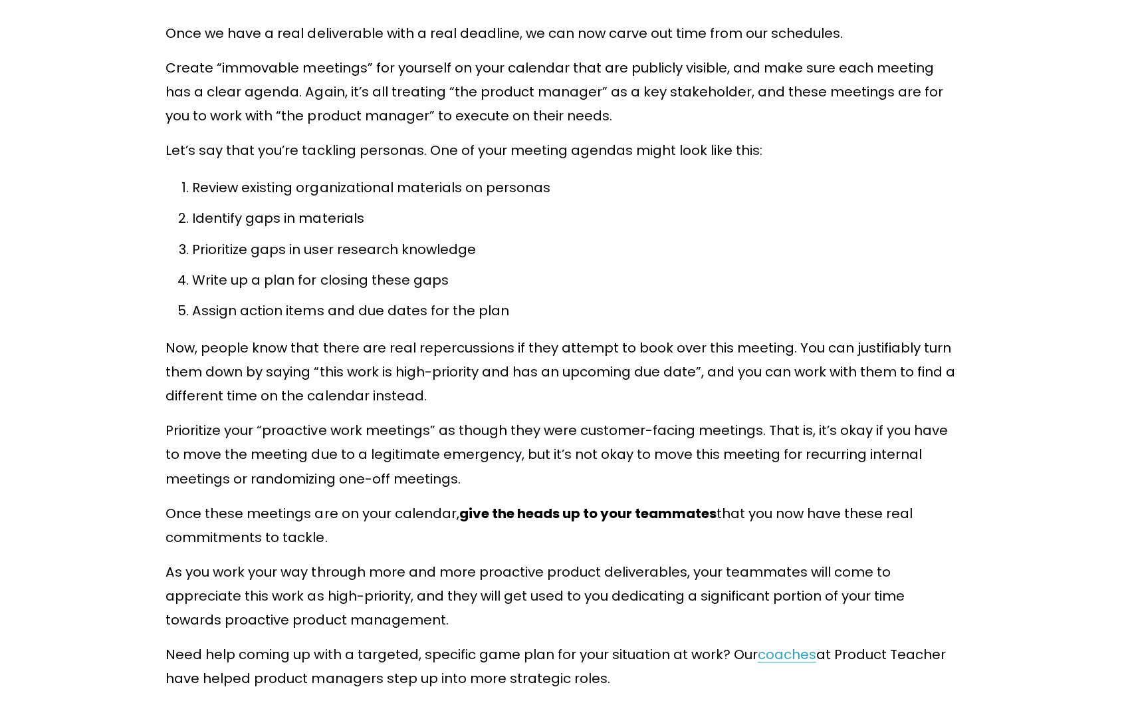
click at [391, 419] on p "Prioritize your “proactive work meetings” as though they were customer-facing m…" at bounding box center [562, 454] width 792 height 72
click at [382, 428] on div at bounding box center [382, 428] width 0 height 0
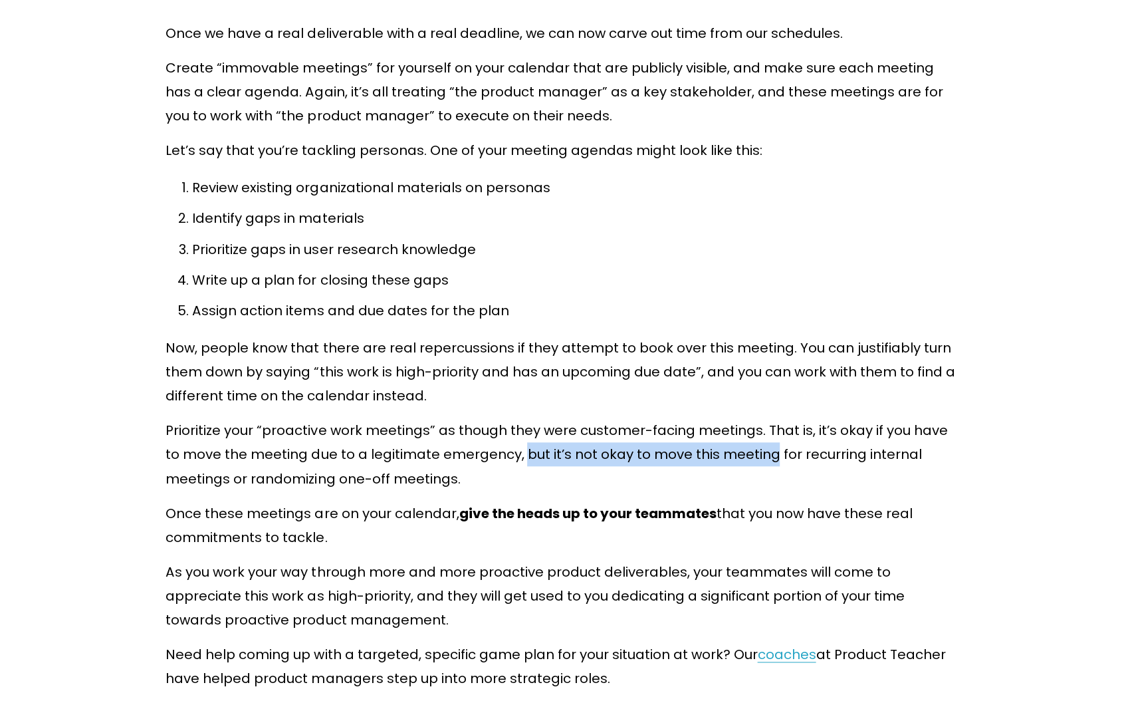
drag, startPoint x: 526, startPoint y: 420, endPoint x: 774, endPoint y: 424, distance: 248.0
click at [774, 424] on p "Prioritize your “proactive work meetings” as though they were customer-facing m…" at bounding box center [562, 454] width 792 height 72
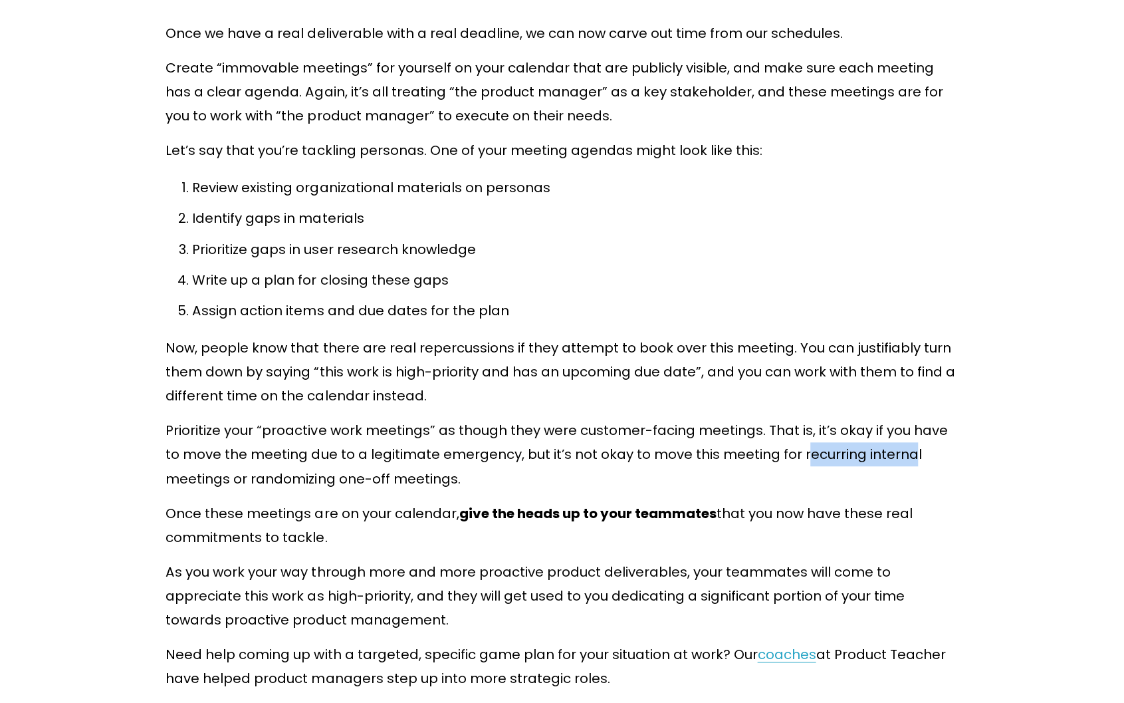
drag, startPoint x: 802, startPoint y: 419, endPoint x: 909, endPoint y: 418, distance: 107.0
click at [909, 418] on p "Prioritize your “proactive work meetings” as though they were customer-facing m…" at bounding box center [562, 454] width 792 height 72
click at [884, 424] on p "Prioritize your “proactive work meetings” as though they were customer-facing m…" at bounding box center [562, 454] width 792 height 72
click at [803, 418] on p "Prioritize your “proactive work meetings” as though they were customer-facing m…" at bounding box center [562, 454] width 792 height 72
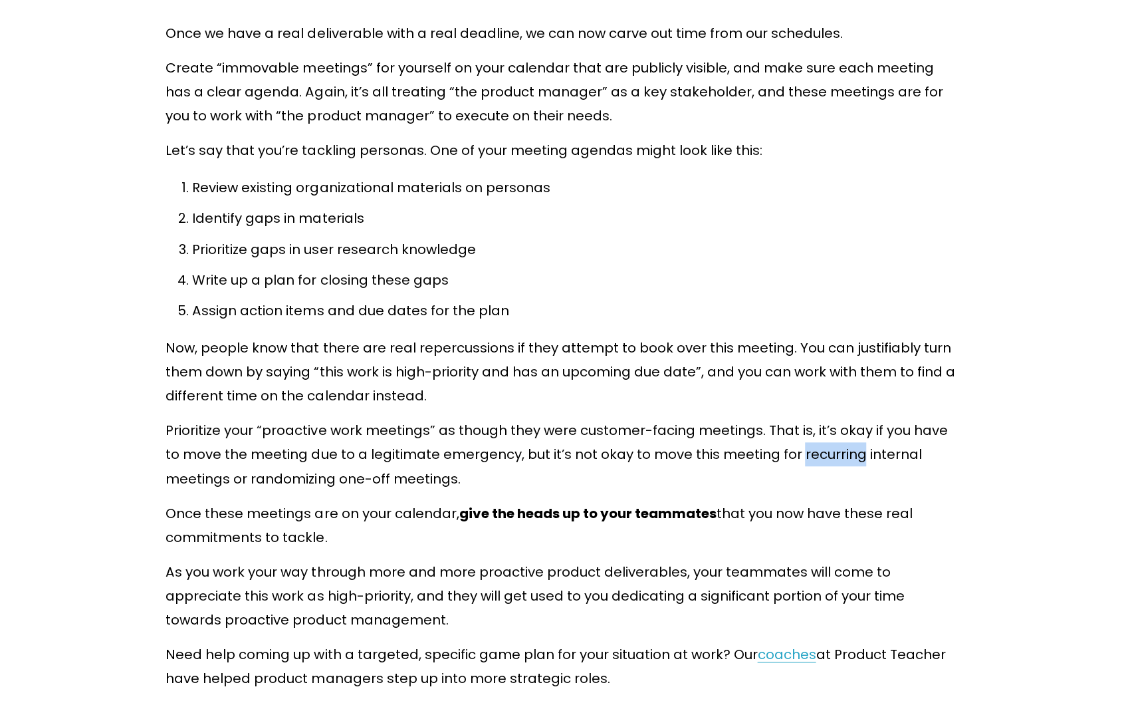
click at [794, 390] on div at bounding box center [794, 390] width 0 height 0
drag, startPoint x: 798, startPoint y: 417, endPoint x: 233, endPoint y: 443, distance: 565.7
click at [233, 443] on p "Prioritize your “proactive work meetings” as though they were customer-facing m…" at bounding box center [562, 454] width 792 height 72
click at [224, 452] on div at bounding box center [224, 452] width 0 height 0
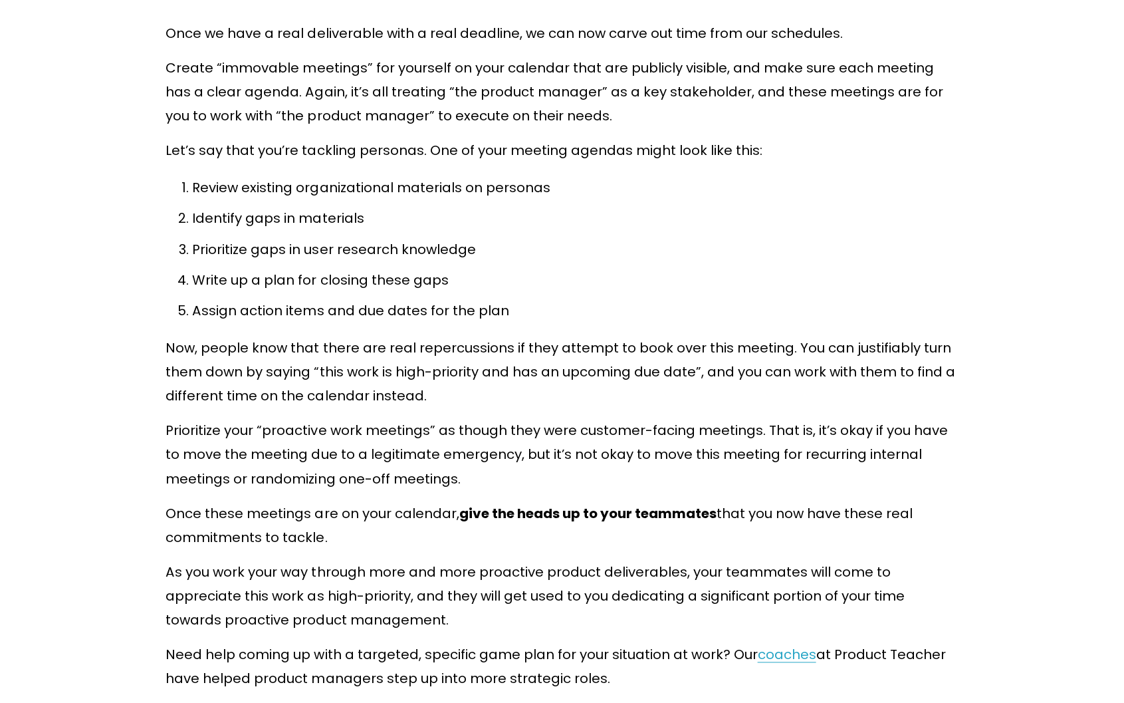
click at [634, 425] on p "Prioritize your “proactive work meetings” as though they were customer-facing m…" at bounding box center [562, 454] width 792 height 72
drag, startPoint x: 799, startPoint y: 421, endPoint x: 871, endPoint y: 422, distance: 71.8
click at [871, 422] on p "Prioritize your “proactive work meetings” as though they were customer-facing m…" at bounding box center [562, 454] width 792 height 72
click at [844, 425] on p "Prioritize your “proactive work meetings” as though they were customer-facing m…" at bounding box center [562, 454] width 792 height 72
click at [836, 421] on p "Prioritize your “proactive work meetings” as though they were customer-facing m…" at bounding box center [562, 454] width 792 height 72
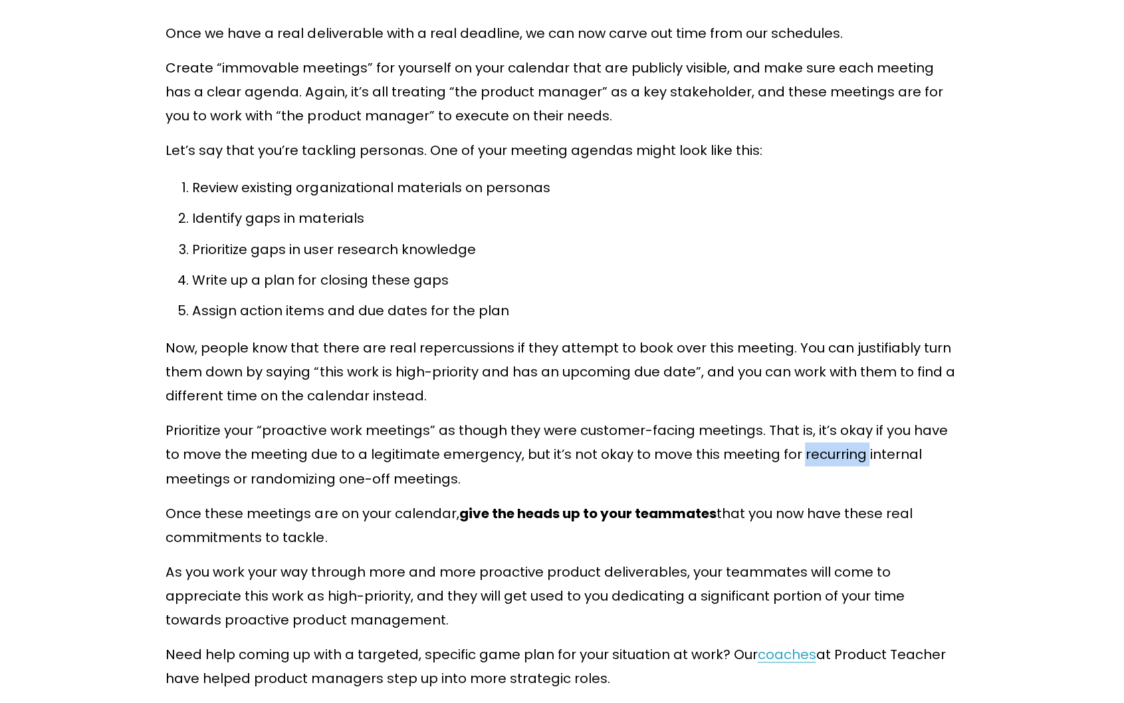
click at [836, 421] on p "Prioritize your “proactive work meetings” as though they were customer-facing m…" at bounding box center [562, 454] width 792 height 72
copy p "recurring"
drag, startPoint x: 772, startPoint y: 410, endPoint x: 800, endPoint y: 417, distance: 28.1
click at [772, 418] on p "Prioritize your “proactive work meetings” as though they were customer-facing m…" at bounding box center [562, 454] width 792 height 72
drag, startPoint x: 799, startPoint y: 418, endPoint x: 230, endPoint y: 435, distance: 569.3
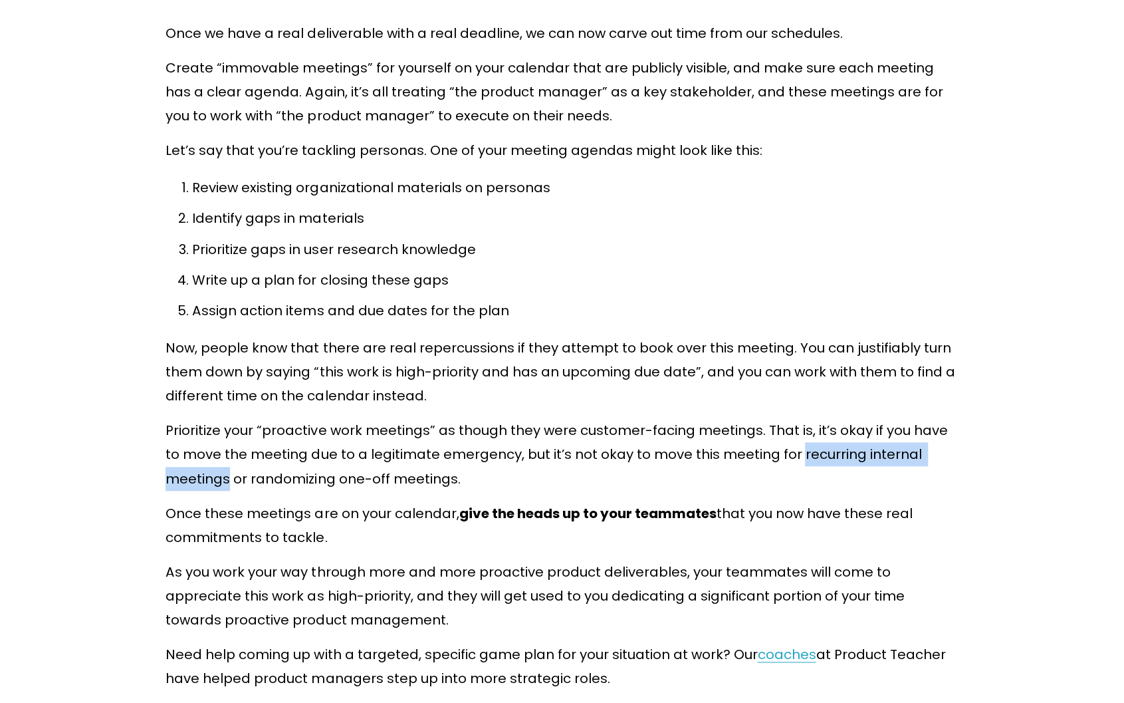
click at [230, 435] on p "Prioritize your “proactive work meetings” as though they were customer-facing m…" at bounding box center [562, 454] width 792 height 72
copy p "recurring internal meetings"
click at [634, 432] on p "Prioritize your “proactive work meetings” as though they were customer-facing m…" at bounding box center [562, 454] width 792 height 72
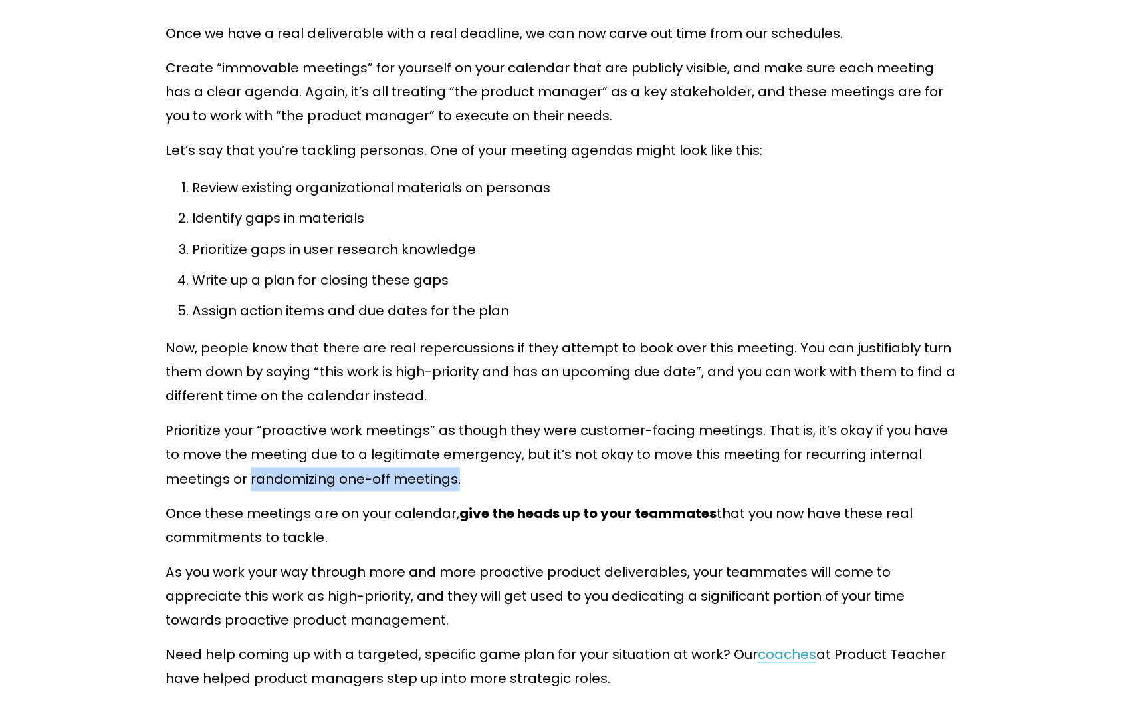
drag, startPoint x: 251, startPoint y: 446, endPoint x: 456, endPoint y: 443, distance: 204.8
click at [456, 443] on p "Prioritize your “proactive work meetings” as though they were customer-facing m…" at bounding box center [562, 454] width 792 height 72
click at [447, 452] on div at bounding box center [447, 452] width 0 height 0
click at [534, 454] on p "Prioritize your “proactive work meetings” as though they were customer-facing m…" at bounding box center [562, 454] width 792 height 72
drag, startPoint x: 249, startPoint y: 440, endPoint x: 453, endPoint y: 449, distance: 204.3
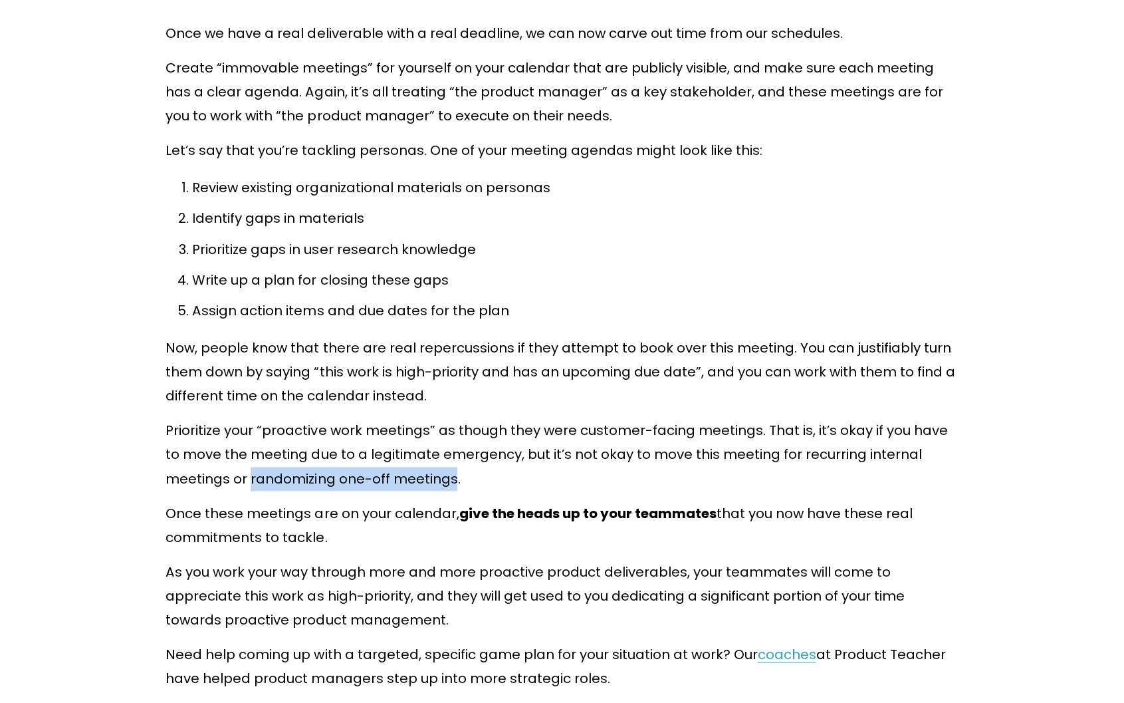
click at [453, 449] on p "Prioritize your “proactive work meetings” as though they were customer-facing m…" at bounding box center [562, 454] width 792 height 72
copy p "randomizing one-off meetings"
click at [346, 447] on p "Prioritize your “proactive work meetings” as though they were customer-facing m…" at bounding box center [562, 454] width 792 height 72
drag, startPoint x: 342, startPoint y: 443, endPoint x: 451, endPoint y: 445, distance: 109.7
click at [453, 445] on p "Prioritize your “proactive work meetings” as though they were customer-facing m…" at bounding box center [562, 454] width 792 height 72
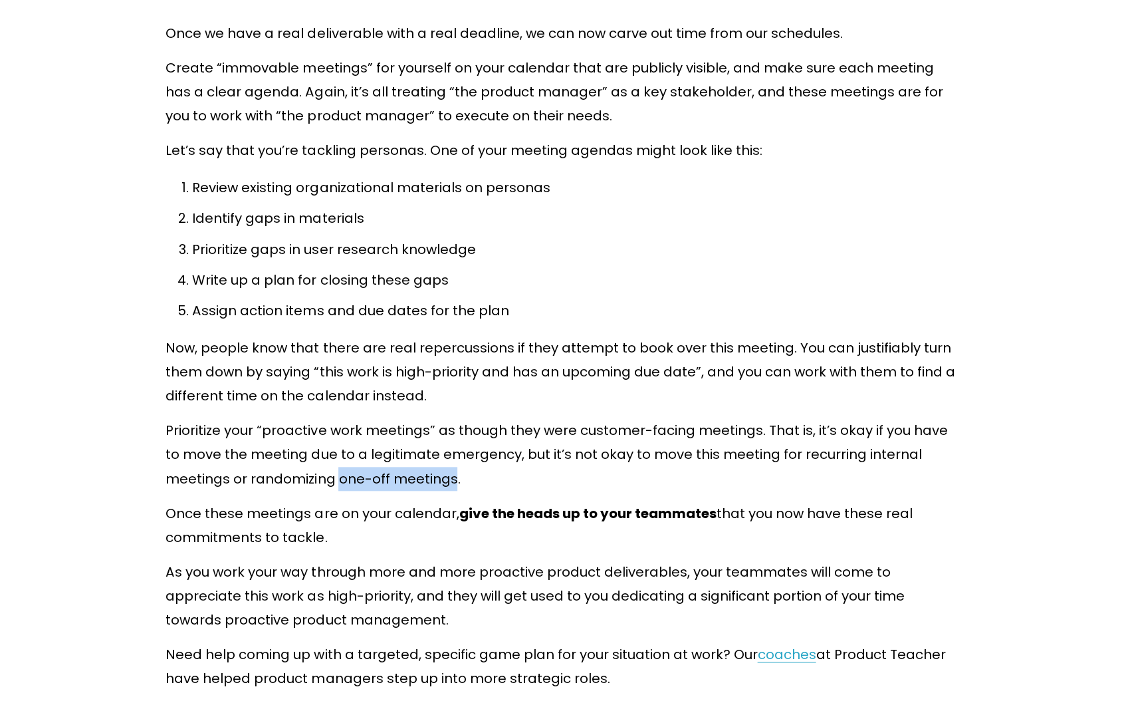
click at [444, 452] on div at bounding box center [444, 452] width 0 height 0
click at [594, 418] on p "Prioritize your “proactive work meetings” as though they were customer-facing m…" at bounding box center [562, 454] width 792 height 72
drag, startPoint x: 339, startPoint y: 443, endPoint x: 469, endPoint y: 404, distance: 136.3
click at [455, 446] on p "Prioritize your “proactive work meetings” as though they were customer-facing m…" at bounding box center [562, 454] width 792 height 72
copy p "one-off meetings"
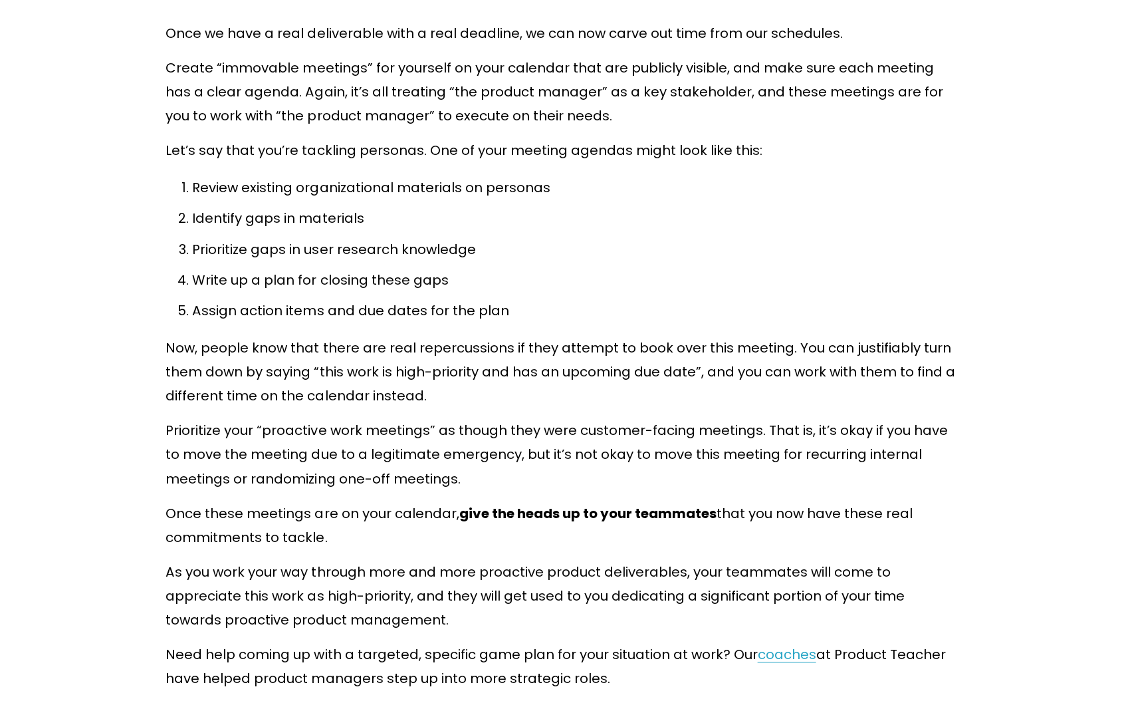
click at [419, 422] on p "Prioritize your “proactive work meetings” as though they were customer-facing m…" at bounding box center [562, 454] width 792 height 72
click at [410, 428] on div at bounding box center [410, 428] width 0 height 0
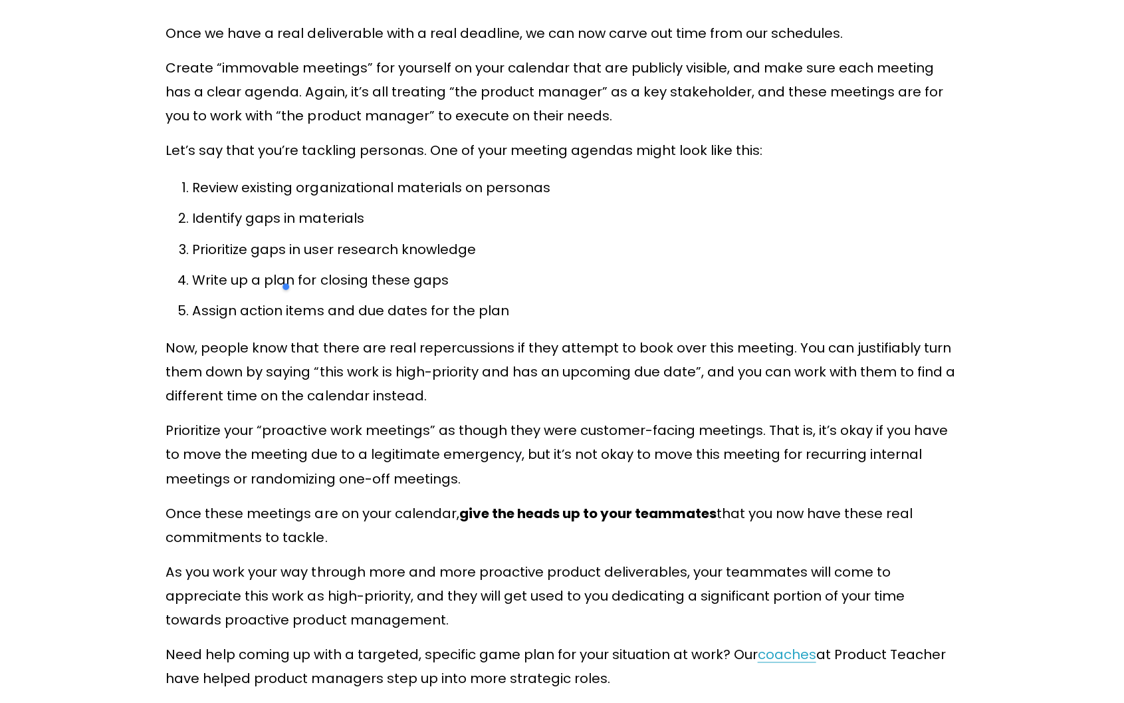
click at [534, 434] on p "Prioritize your “proactive work meetings” as though they were customer-facing m…" at bounding box center [562, 454] width 792 height 72
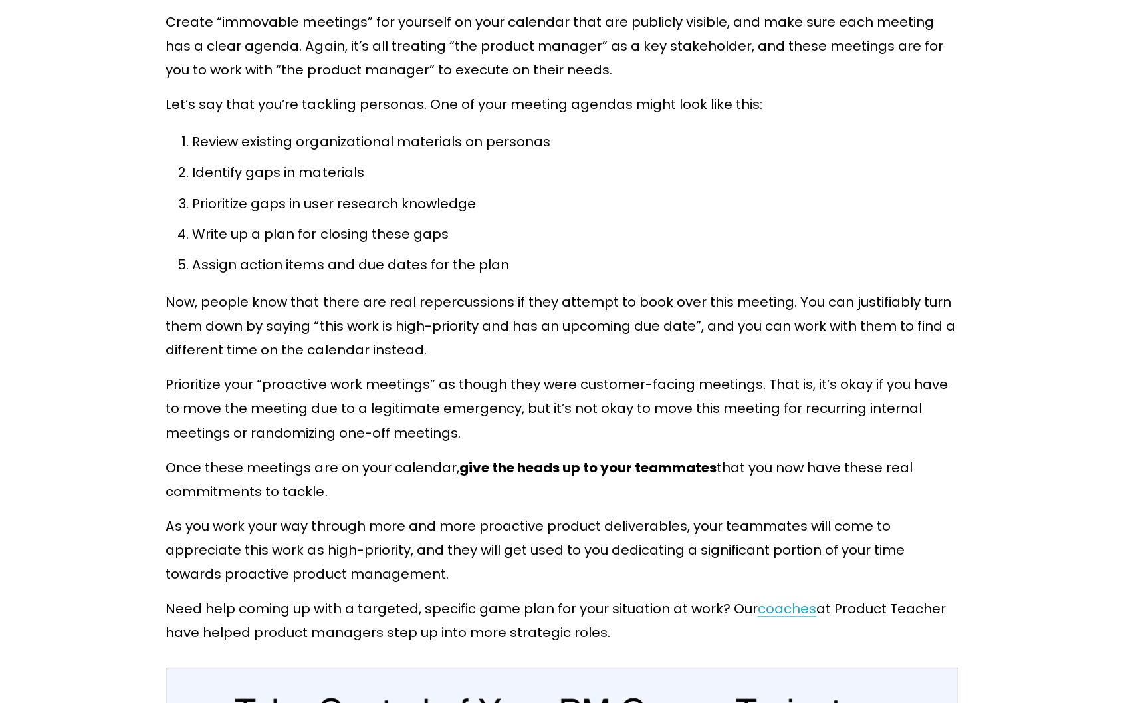
scroll to position [7379, 0]
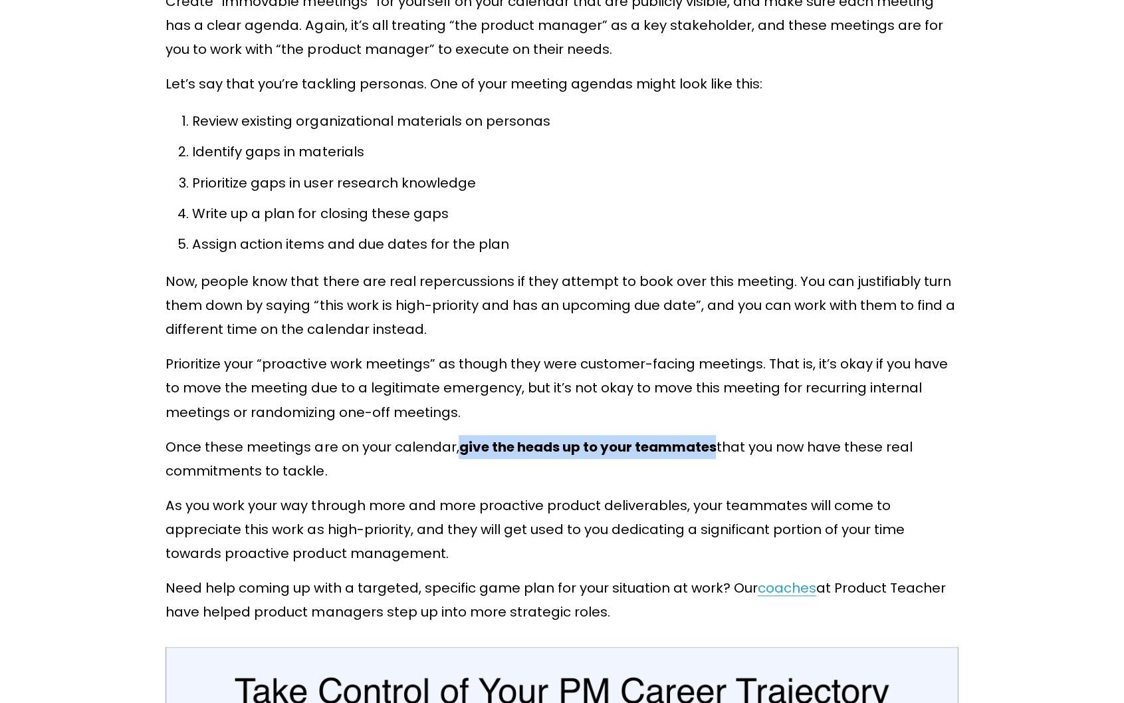
drag, startPoint x: 459, startPoint y: 410, endPoint x: 717, endPoint y: 412, distance: 257.9
click at [717, 435] on p "Once these meetings are on your calendar, give the heads up to your teammates t…" at bounding box center [562, 459] width 792 height 48
click at [708, 420] on div at bounding box center [708, 420] width 0 height 0
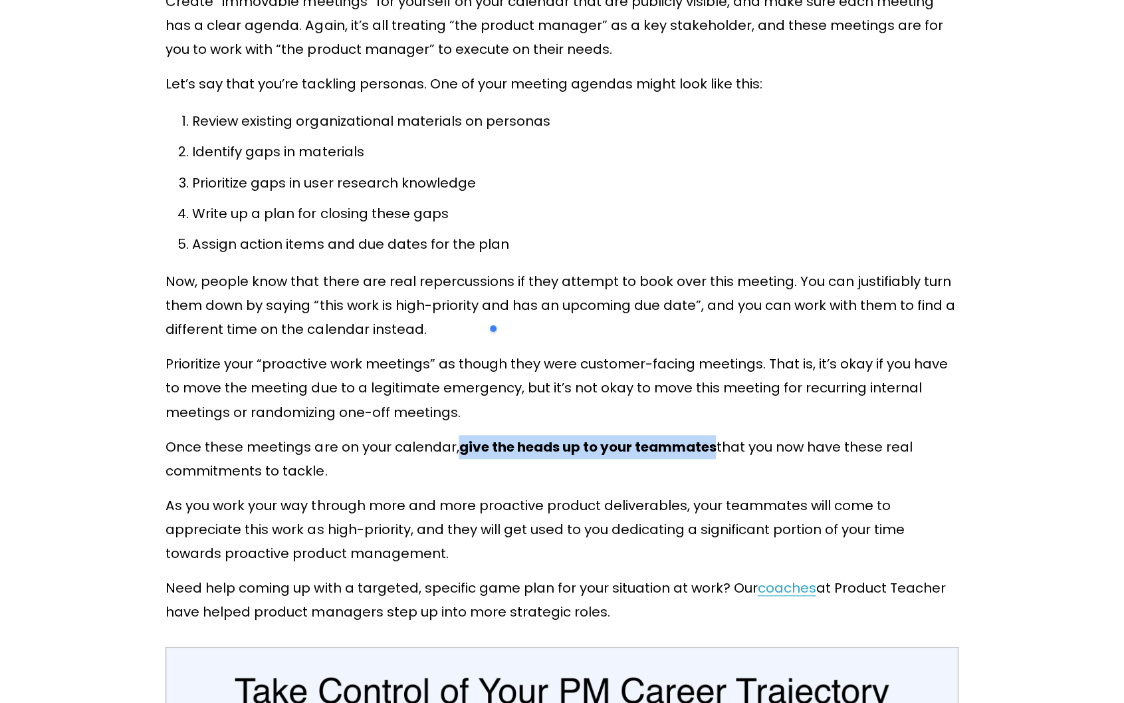
drag, startPoint x: 578, startPoint y: 413, endPoint x: 456, endPoint y: 419, distance: 122.5
click at [456, 435] on p "Once these meetings are on your calendar, give the heads up to your teammates t…" at bounding box center [562, 459] width 792 height 48
click at [447, 420] on div at bounding box center [447, 420] width 0 height 0
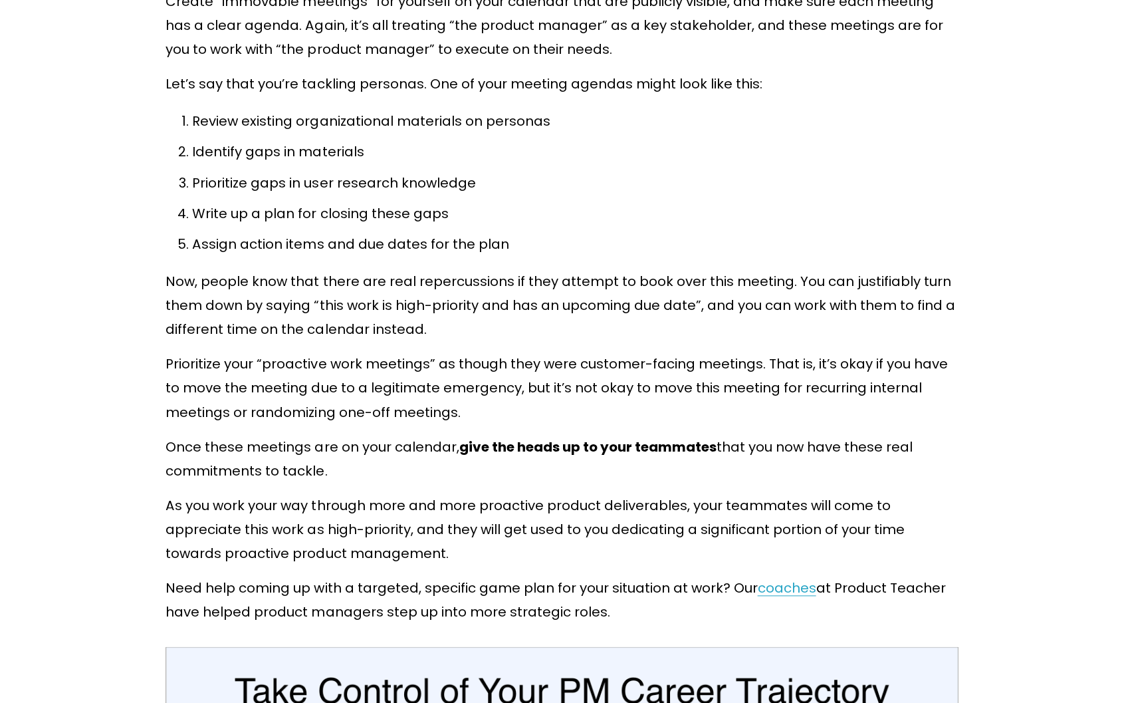
drag, startPoint x: 457, startPoint y: 410, endPoint x: 577, endPoint y: 412, distance: 120.3
click at [577, 435] on p "Once these meetings are on your calendar, give the heads up to your teammates t…" at bounding box center [562, 459] width 792 height 48
copy strong "give the heads up"
click at [657, 374] on p "Prioritize your “proactive work meetings” as though they were customer-facing m…" at bounding box center [562, 388] width 792 height 72
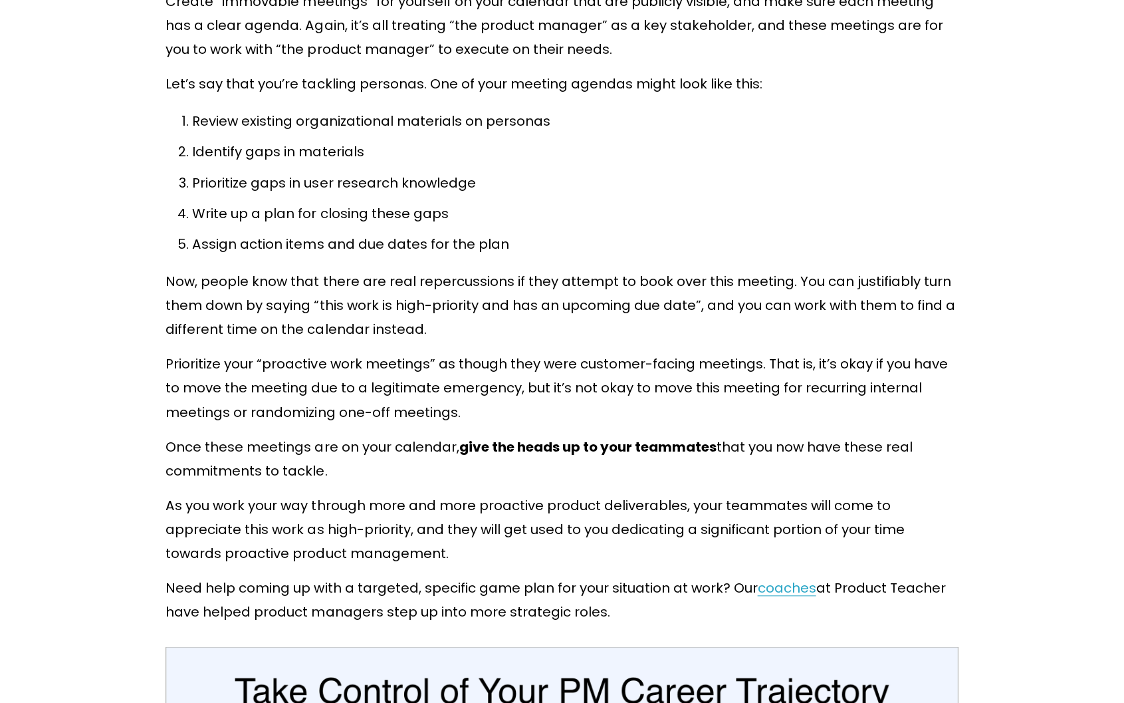
click at [225, 435] on p "Once these meetings are on your calendar, give the heads up to your teammates t…" at bounding box center [562, 459] width 792 height 48
click at [217, 406] on div at bounding box center [217, 406] width 0 height 0
click at [370, 445] on p "Once these meetings are on your calendar, give the heads up to your teammates t…" at bounding box center [562, 459] width 792 height 48
drag, startPoint x: 827, startPoint y: 409, endPoint x: 889, endPoint y: 436, distance: 68.2
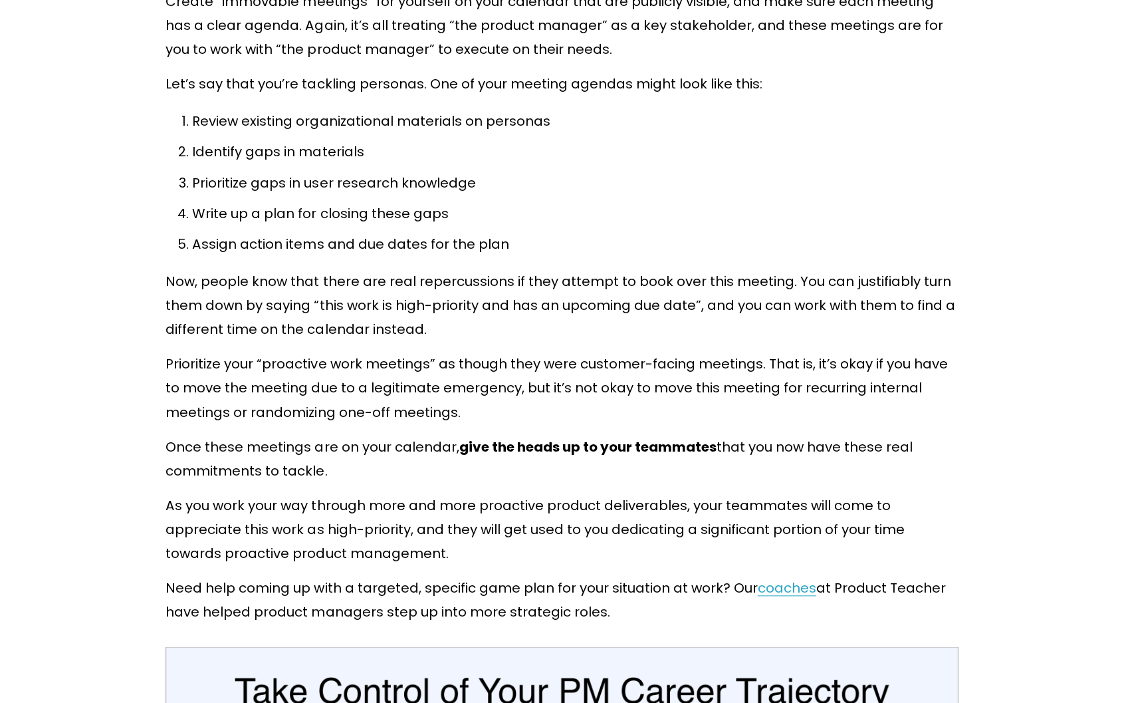
click at [889, 436] on p "Once these meetings are on your calendar, give the heads up to your teammates t…" at bounding box center [562, 459] width 792 height 48
click at [881, 444] on div at bounding box center [881, 444] width 0 height 0
click at [304, 435] on p "Once these meetings are on your calendar, give the heads up to your teammates t…" at bounding box center [562, 459] width 792 height 48
click at [294, 435] on p "Once these meetings are on your calendar, give the heads up to your teammates t…" at bounding box center [562, 459] width 792 height 48
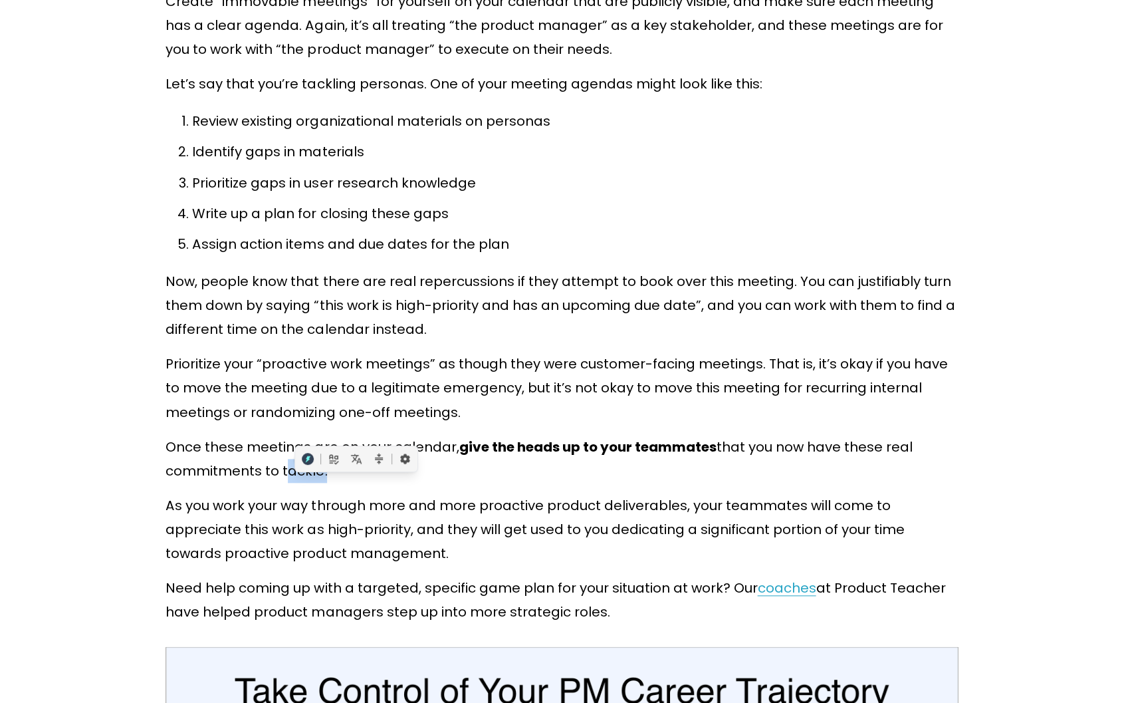
click at [285, 444] on div at bounding box center [285, 444] width 0 height 0
click at [407, 446] on div at bounding box center [355, 458] width 126 height 27
click at [209, 438] on p "Once these meetings are on your calendar, give the heads up to your teammates t…" at bounding box center [562, 459] width 792 height 48
click at [201, 444] on div at bounding box center [201, 444] width 0 height 0
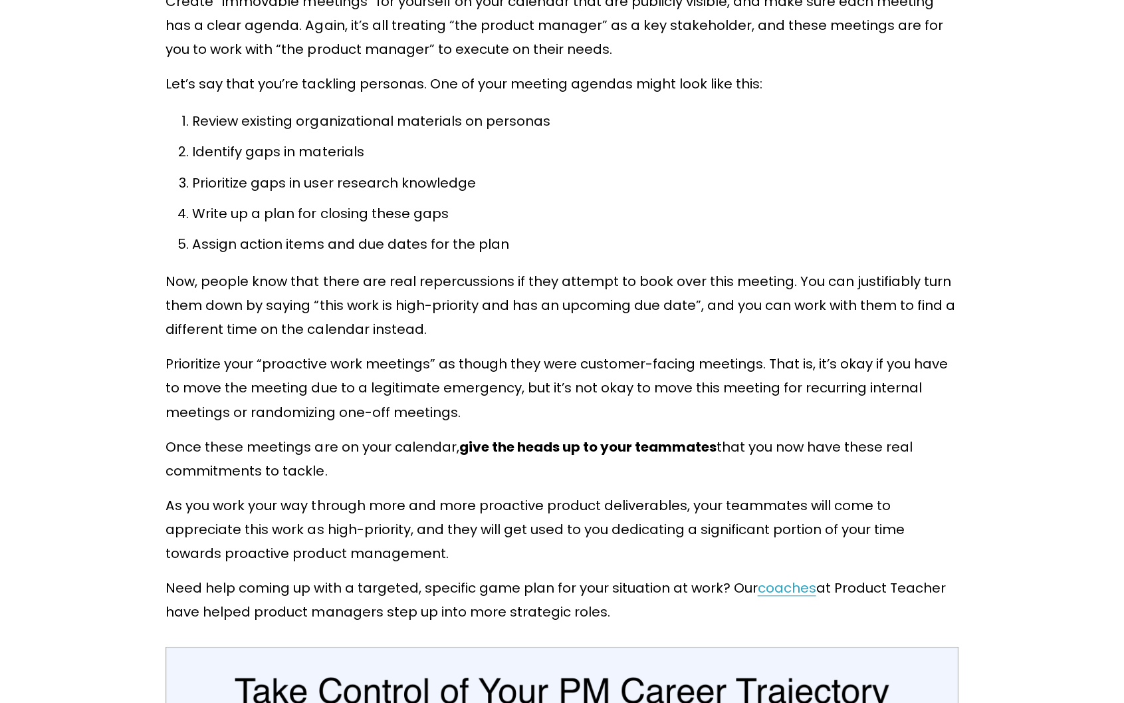
click at [412, 386] on p "Prioritize your “proactive work meetings” as though they were customer-facing m…" at bounding box center [562, 388] width 792 height 72
click at [201, 438] on p "Once these meetings are on your calendar, give the heads up to your teammates t…" at bounding box center [562, 459] width 792 height 48
click at [201, 437] on p "Once these meetings are on your calendar, give the heads up to your teammates t…" at bounding box center [562, 459] width 792 height 48
copy p "commitments"
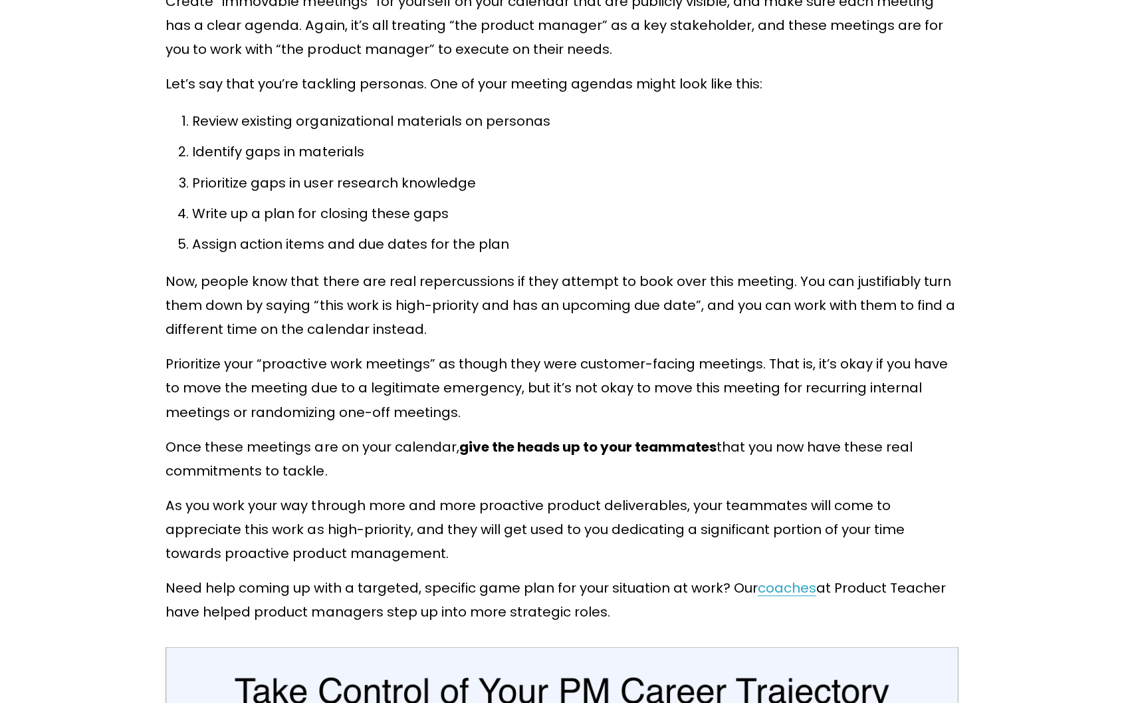
click at [793, 435] on p "Once these meetings are on your calendar, give the heads up to your teammates t…" at bounding box center [562, 459] width 792 height 48
drag, startPoint x: 750, startPoint y: 409, endPoint x: 759, endPoint y: 435, distance: 27.3
click at [759, 435] on p "Once these meetings are on your calendar, give the heads up to your teammates t…" at bounding box center [562, 459] width 792 height 48
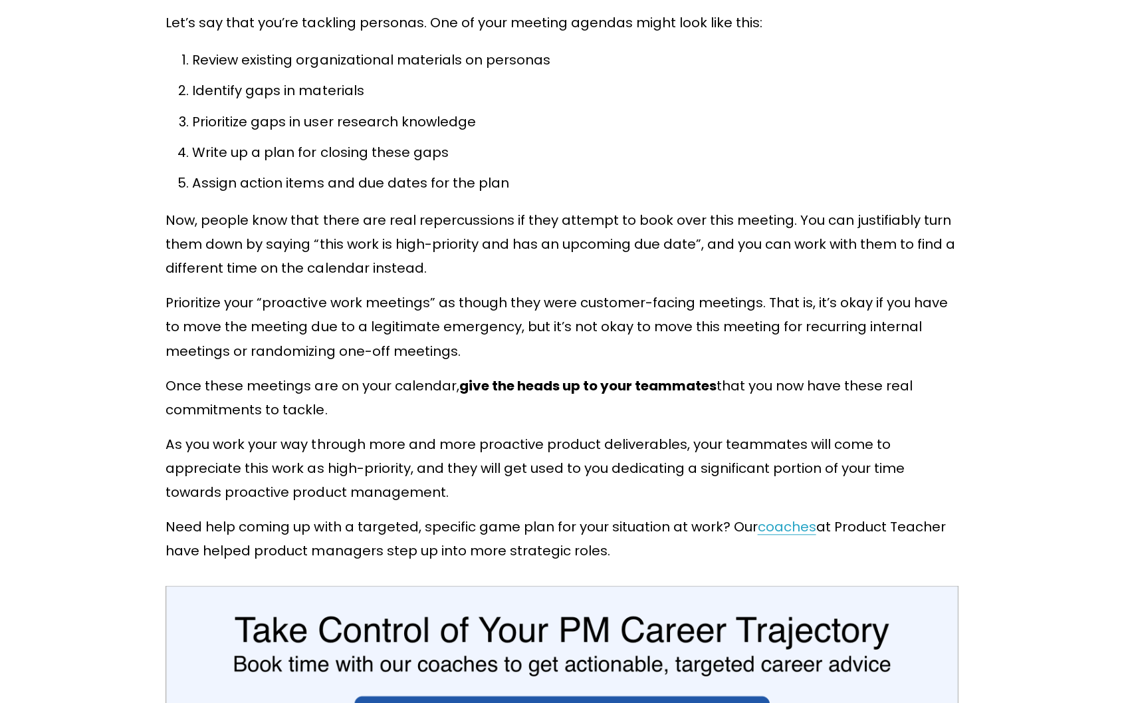
scroll to position [7512, 0]
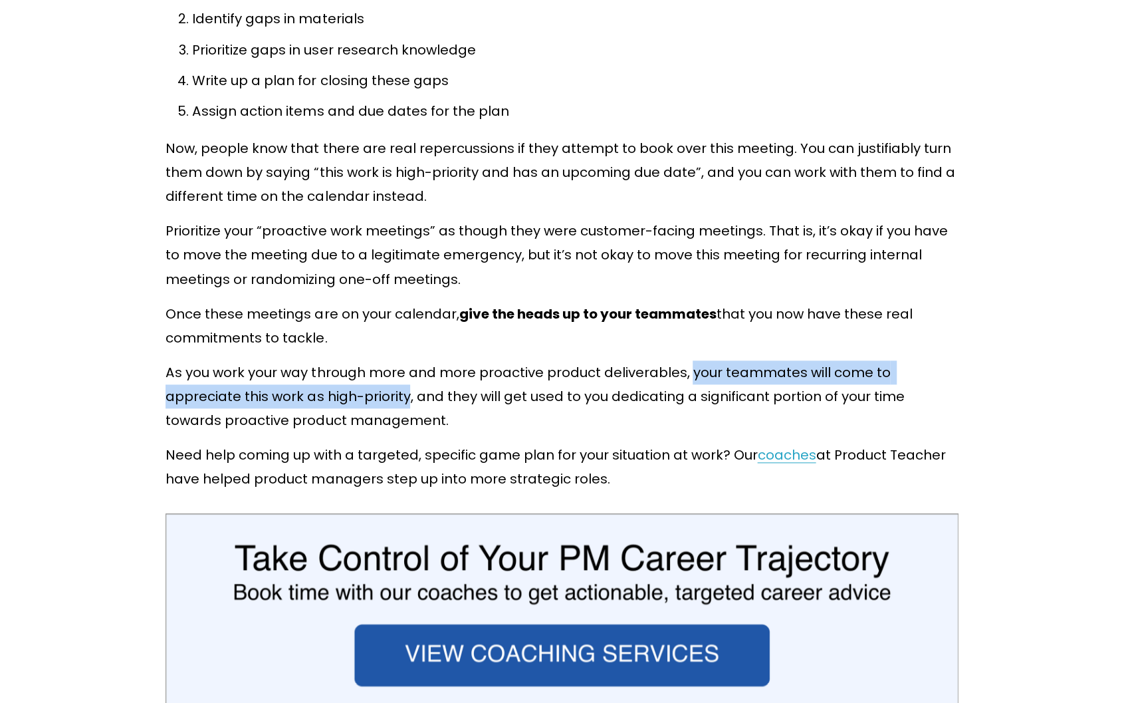
drag, startPoint x: 689, startPoint y: 337, endPoint x: 407, endPoint y: 370, distance: 283.8
click at [407, 370] on p "As you work your way through more and more proactive product deliverables, your…" at bounding box center [562, 396] width 792 height 72
click at [398, 370] on div at bounding box center [398, 370] width 0 height 0
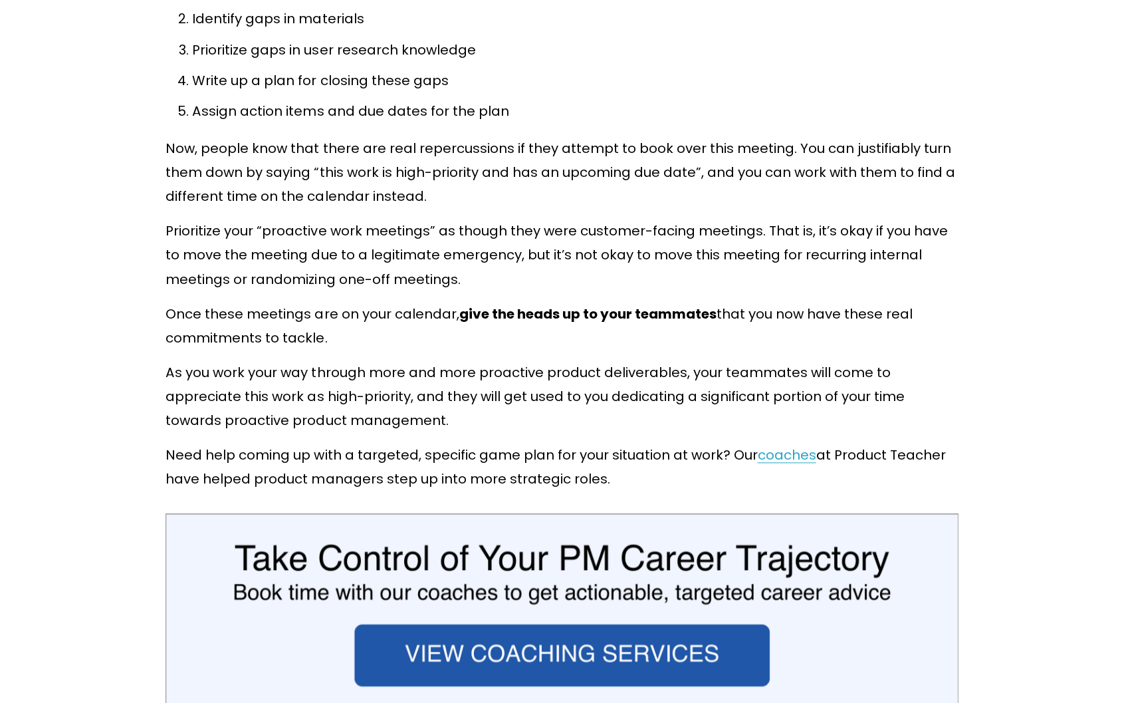
click at [195, 364] on p "As you work your way through more and more proactive product deliverables, your…" at bounding box center [562, 396] width 792 height 72
click at [186, 370] on div at bounding box center [186, 370] width 0 height 0
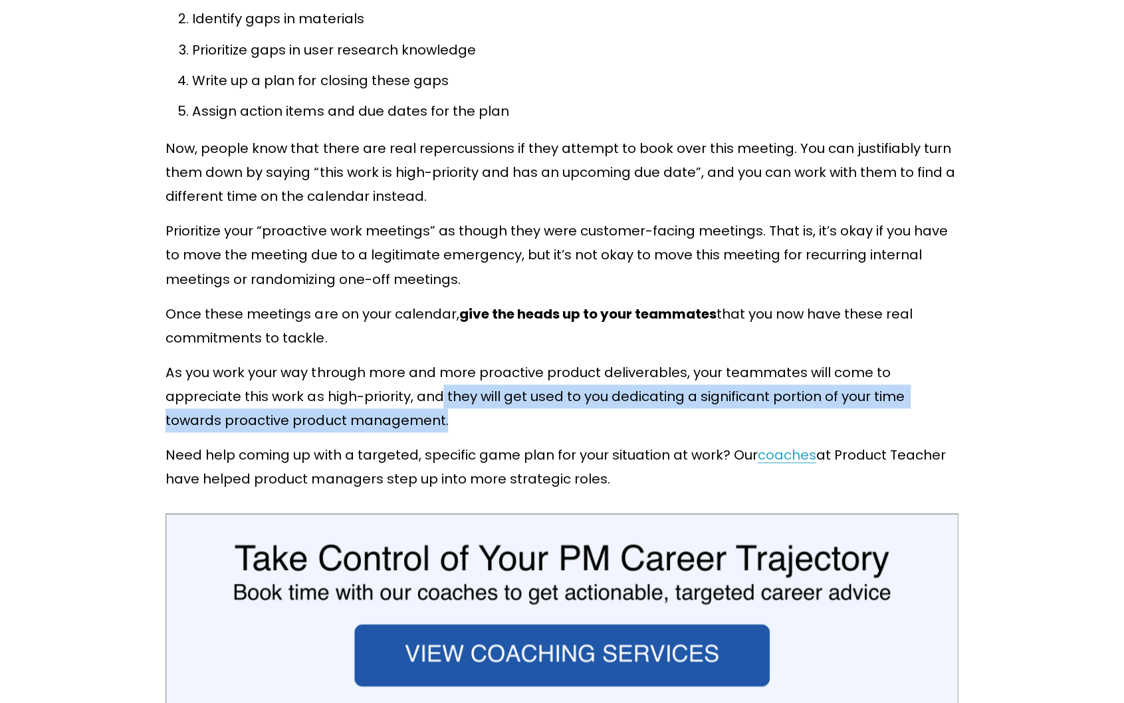
drag, startPoint x: 441, startPoint y: 361, endPoint x: 916, endPoint y: 379, distance: 475.0
click at [916, 379] on p "As you work your way through more and more proactive product deliverables, your…" at bounding box center [562, 396] width 792 height 72
click at [907, 394] on div at bounding box center [907, 394] width 0 height 0
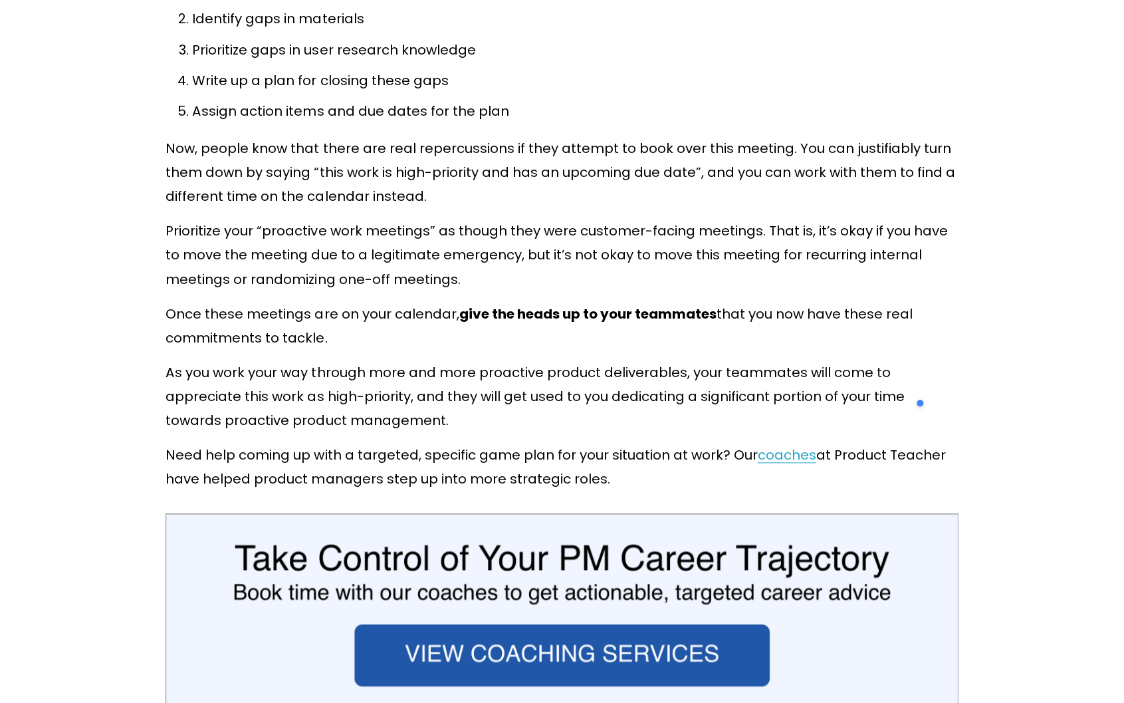
click at [968, 519] on div at bounding box center [561, 610] width 815 height 216
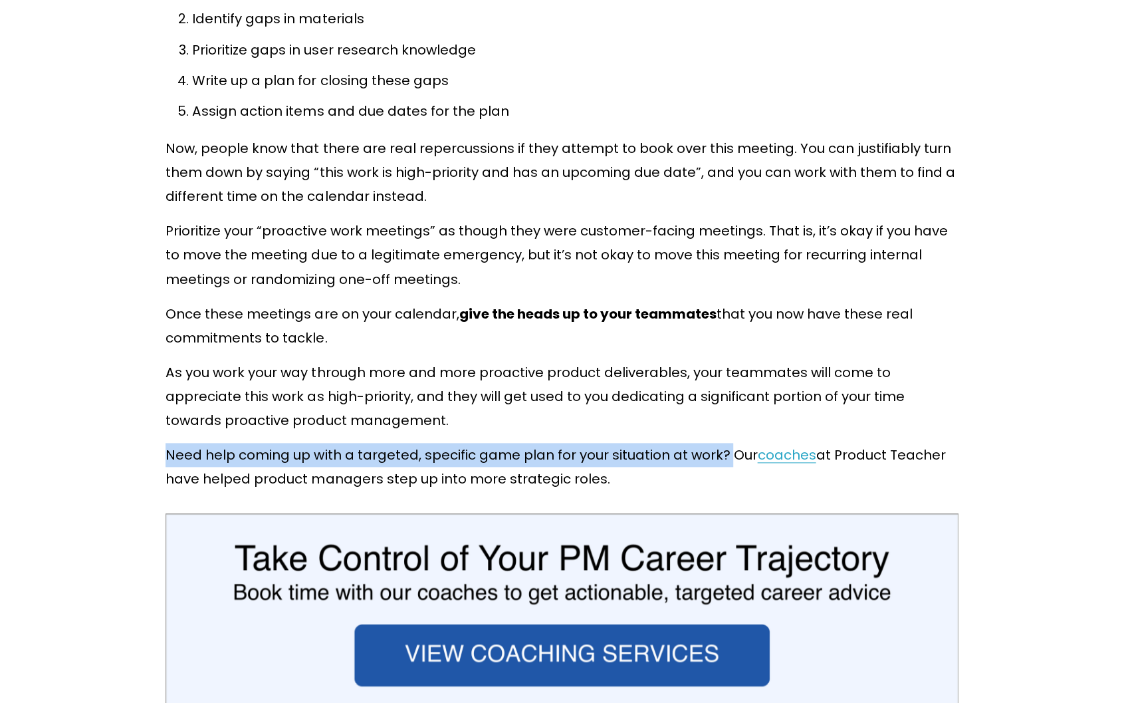
drag, startPoint x: 168, startPoint y: 413, endPoint x: 728, endPoint y: 419, distance: 560.4
click at [728, 443] on p "Need help coming up with a targeted, specific game plan for your situation at w…" at bounding box center [562, 467] width 792 height 48
click at [719, 429] on div at bounding box center [719, 429] width 0 height 0
click at [338, 443] on p "Need help coming up with a targeted, specific game plan for your situation at w…" at bounding box center [562, 467] width 792 height 48
click at [234, 443] on p "Need help coming up with a targeted, specific game plan for your situation at w…" at bounding box center [562, 467] width 792 height 48
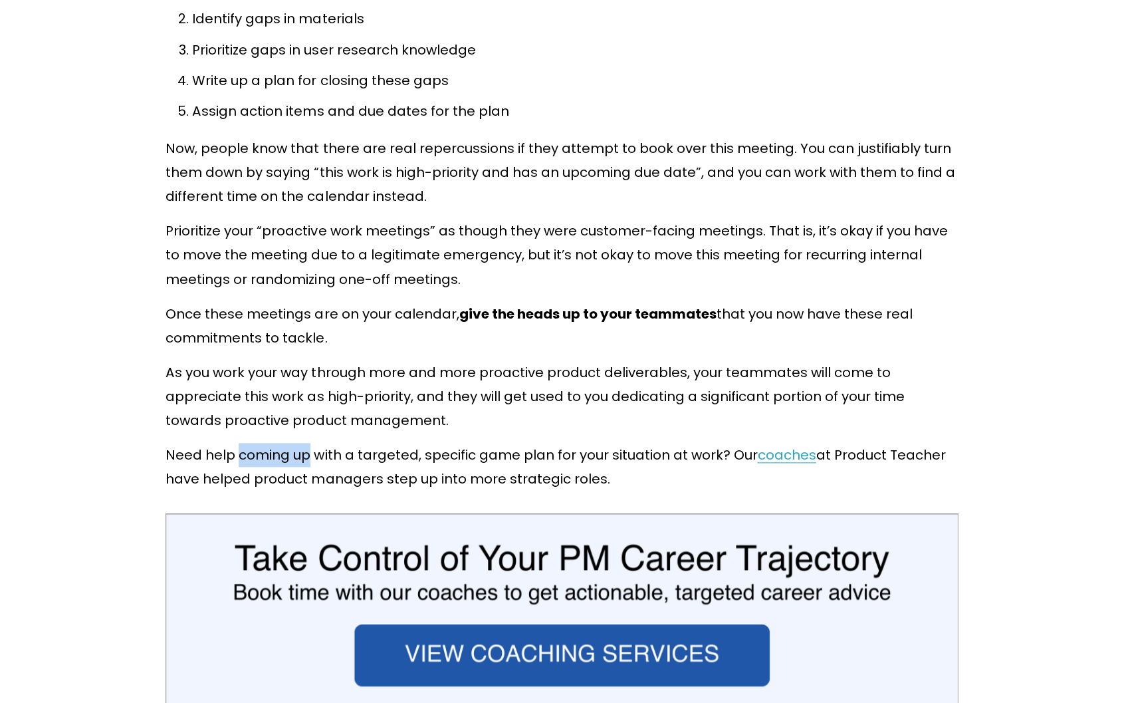
drag, startPoint x: 238, startPoint y: 415, endPoint x: 307, endPoint y: 418, distance: 69.2
click at [307, 443] on p "Need help coming up with a targeted, specific game plan for your situation at w…" at bounding box center [562, 467] width 792 height 48
click at [298, 390] on div at bounding box center [298, 390] width 0 height 0
click at [445, 380] on p "As you work your way through more and more proactive product deliverables, your…" at bounding box center [562, 396] width 792 height 72
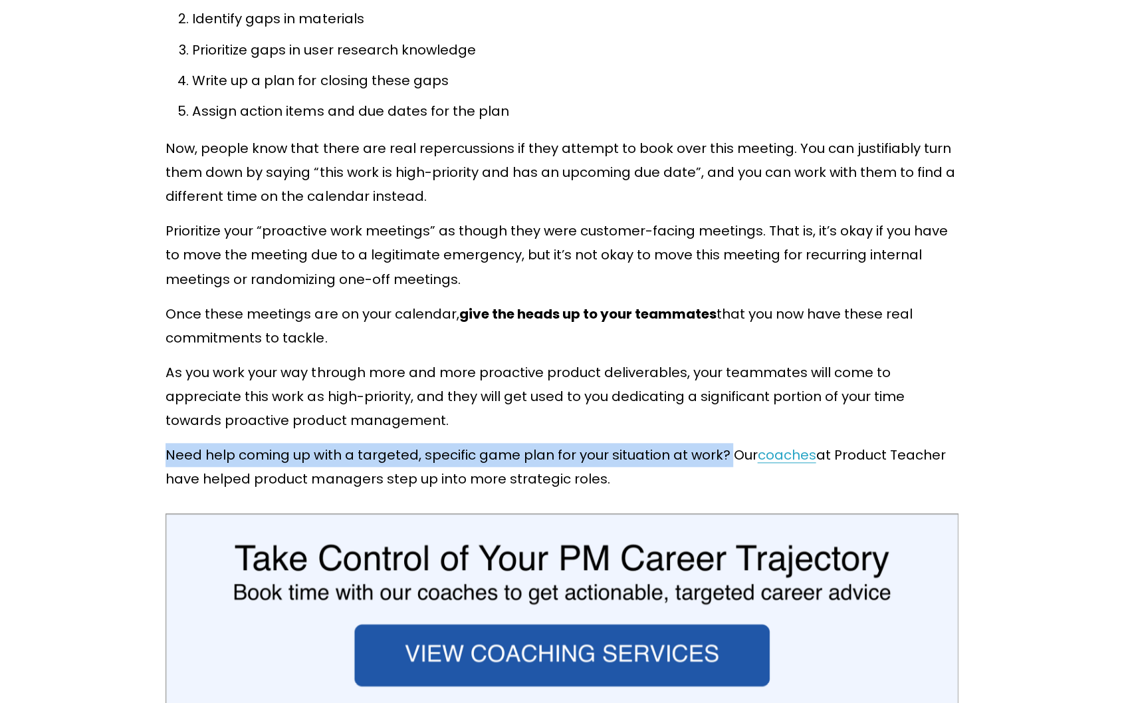
drag, startPoint x: 166, startPoint y: 421, endPoint x: 731, endPoint y: 419, distance: 565.7
click at [731, 443] on p "Need help coming up with a targeted, specific game plan for your situation at w…" at bounding box center [562, 467] width 792 height 48
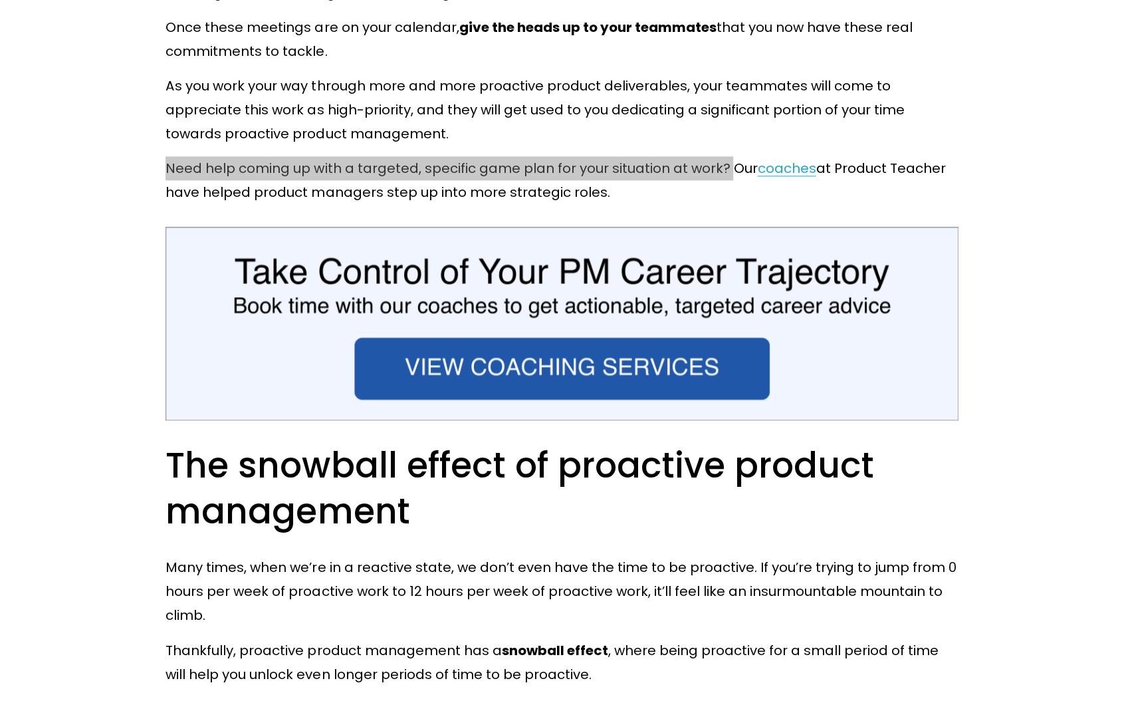
scroll to position [7778, 0]
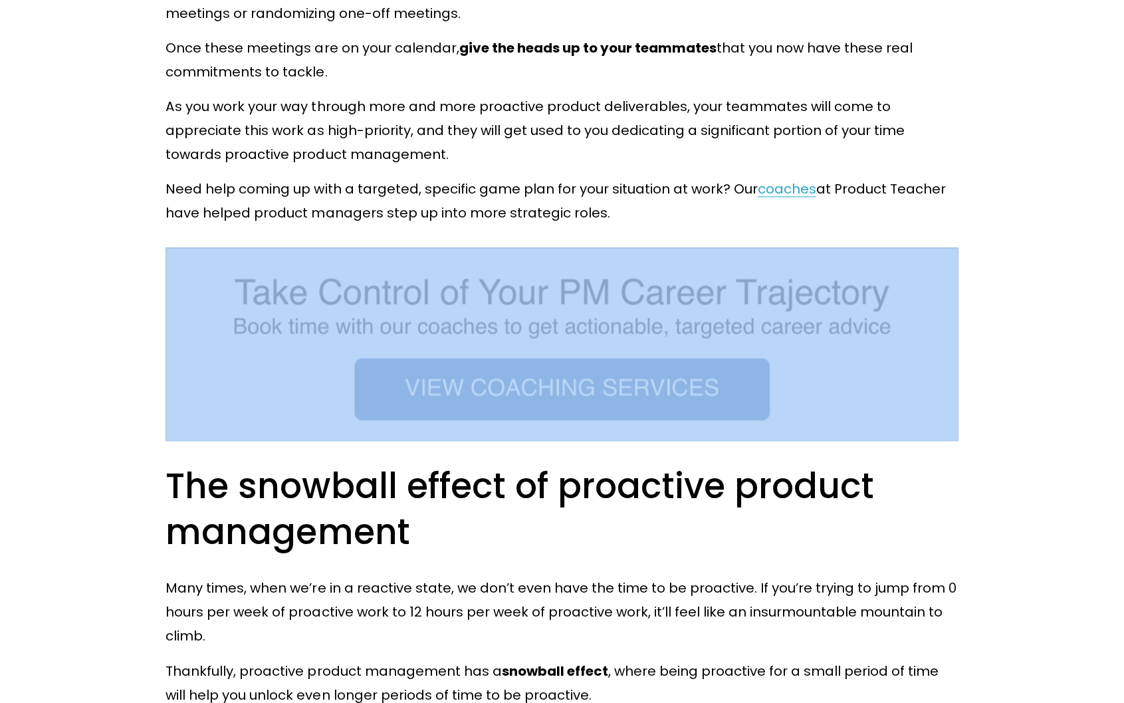
drag, startPoint x: 975, startPoint y: 255, endPoint x: 808, endPoint y: 257, distance: 166.2
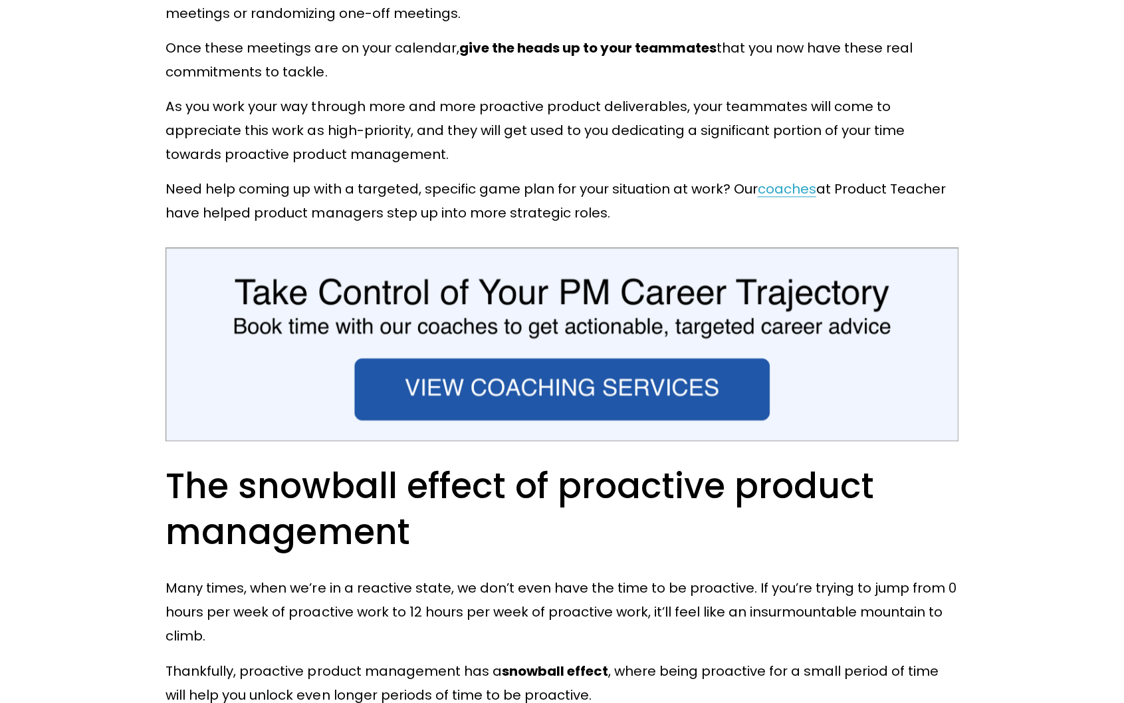
click at [798, 189] on p "Need help coming up with a targeted, specific game plan for your situation at w…" at bounding box center [562, 201] width 792 height 48
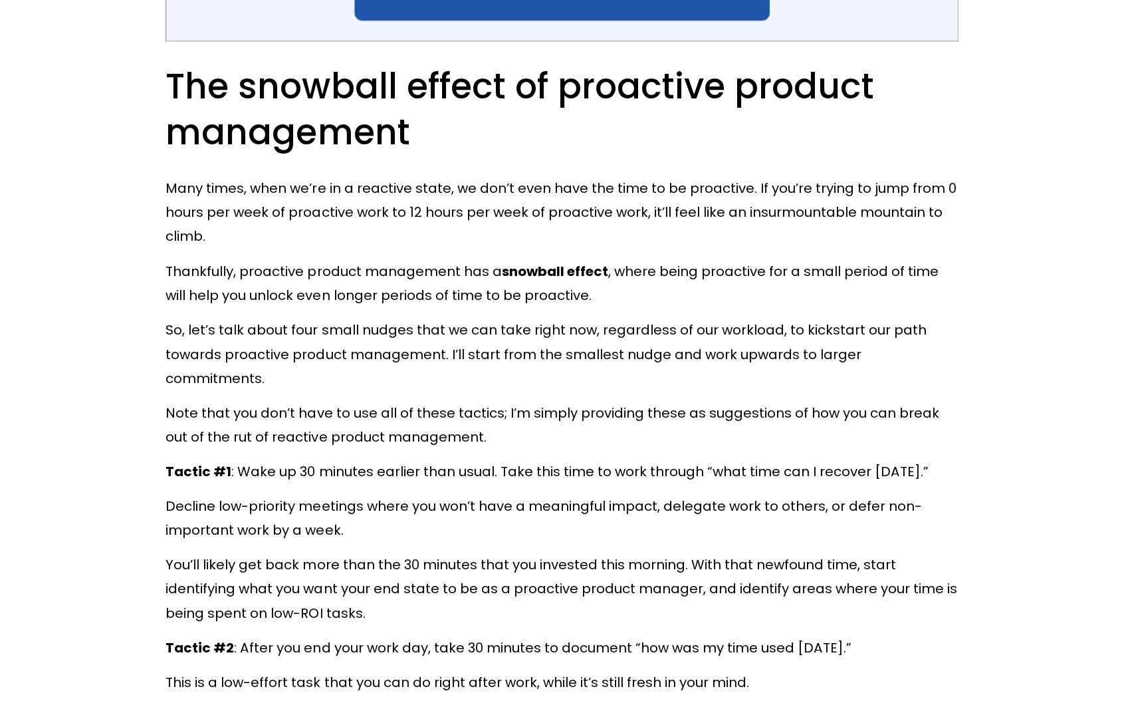
scroll to position [8177, 0]
